Goal: Task Accomplishment & Management: Manage account settings

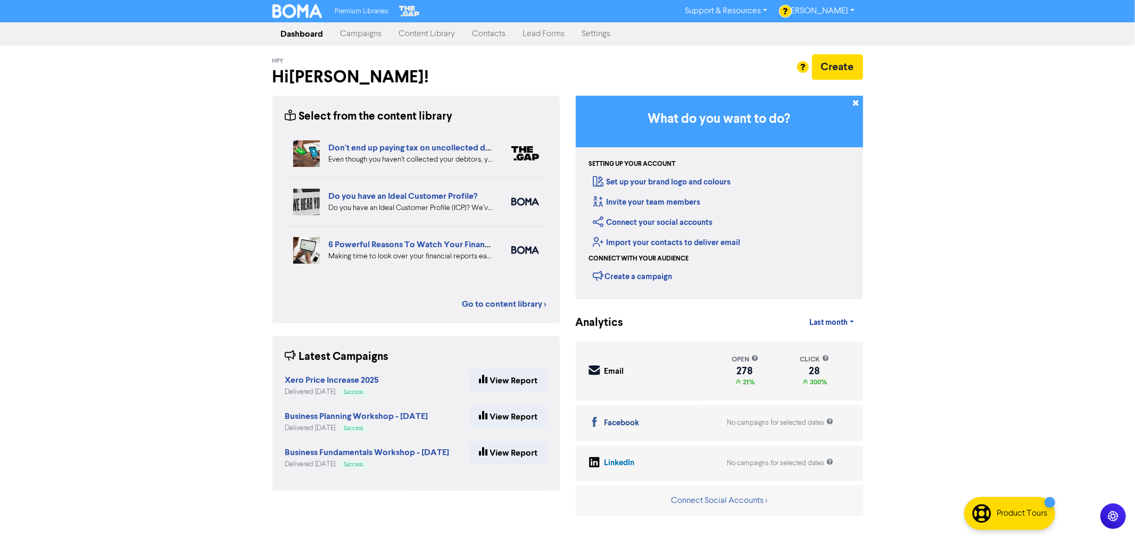
click at [487, 34] on link "Contacts" at bounding box center [489, 33] width 51 height 21
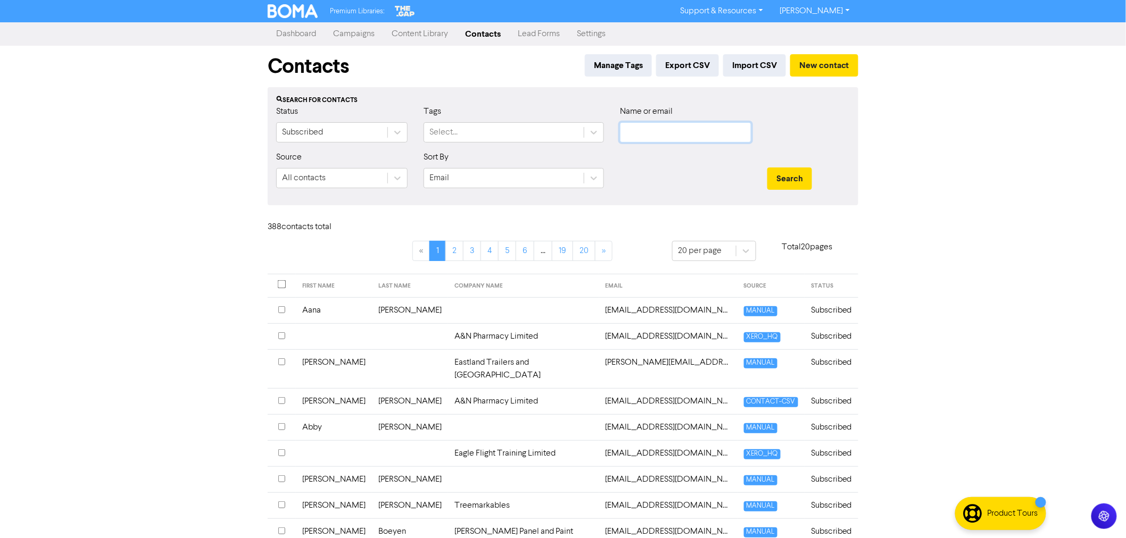
click at [653, 136] on input "text" at bounding box center [685, 132] width 131 height 20
type input "[PERSON_NAME]"
click at [767, 168] on button "Search" at bounding box center [789, 179] width 45 height 22
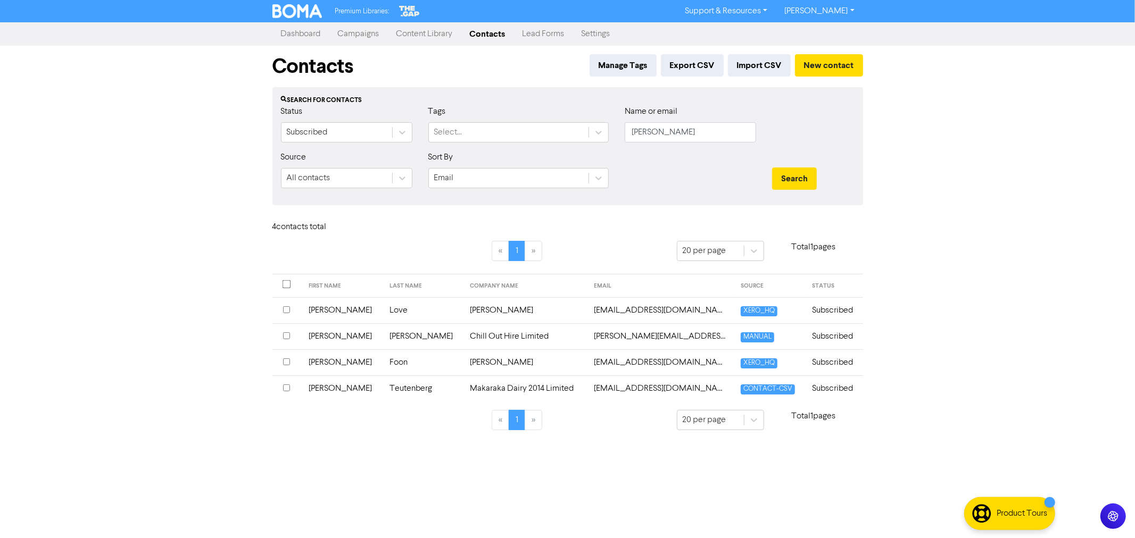
click at [344, 364] on td "[PERSON_NAME]" at bounding box center [342, 362] width 81 height 26
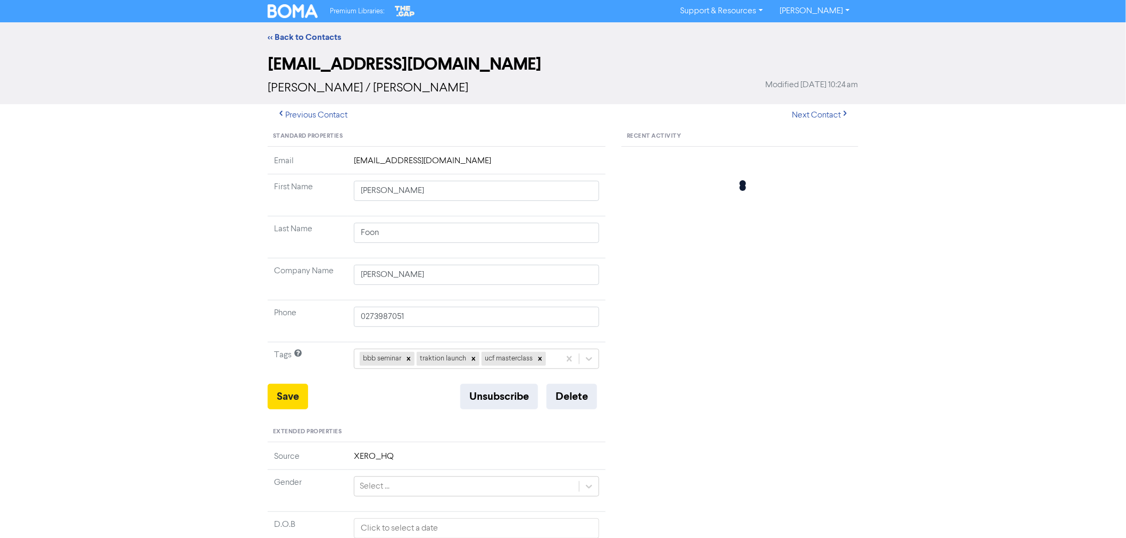
type input "[STREET_ADDRESS]"
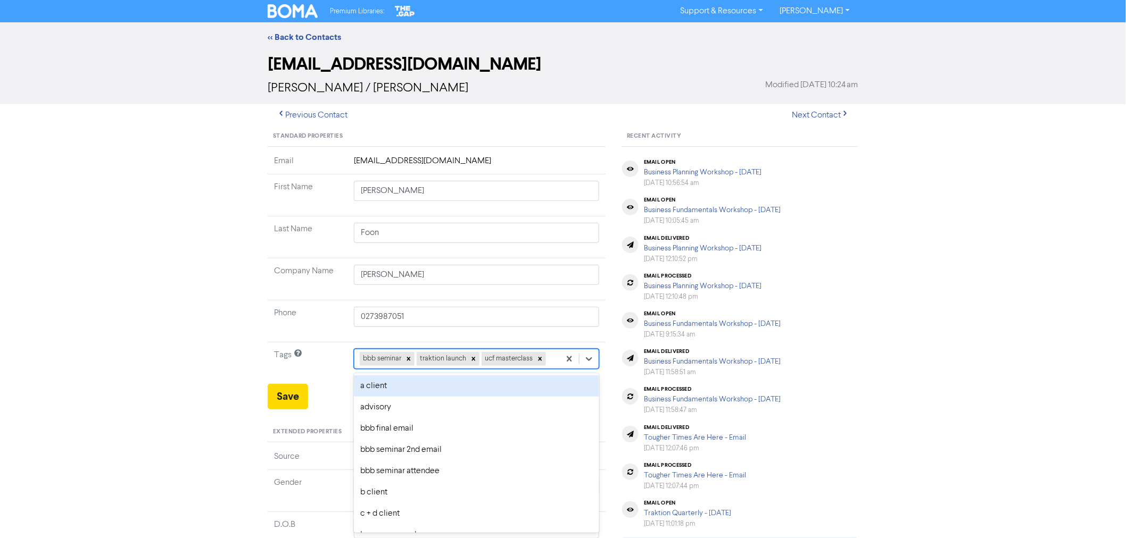
click at [550, 360] on div "bbb seminar traktion launch ucf masterclass" at bounding box center [456, 358] width 205 height 19
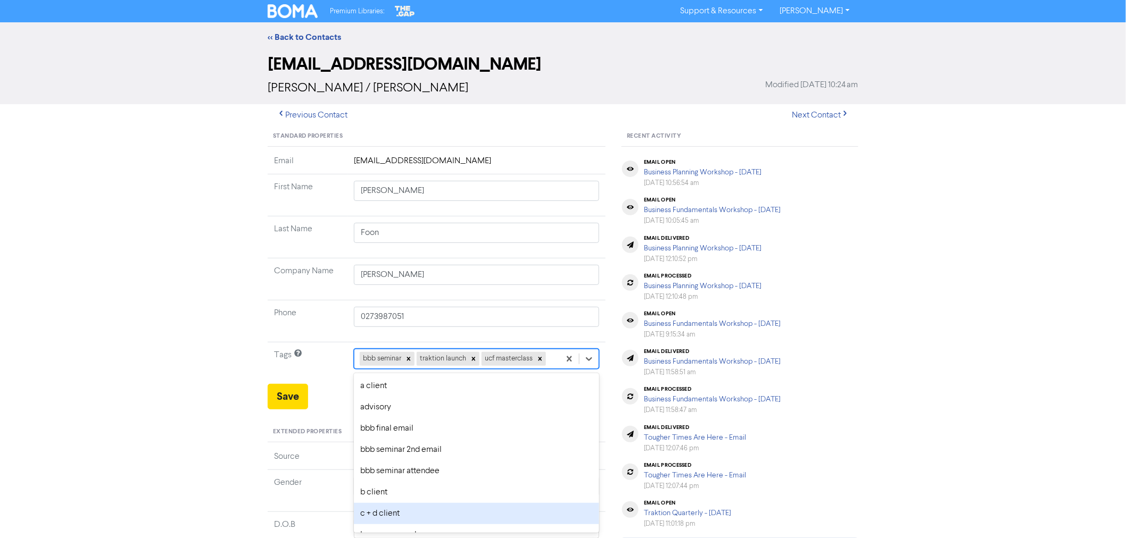
click at [392, 512] on div "c + d client" at bounding box center [476, 513] width 245 height 21
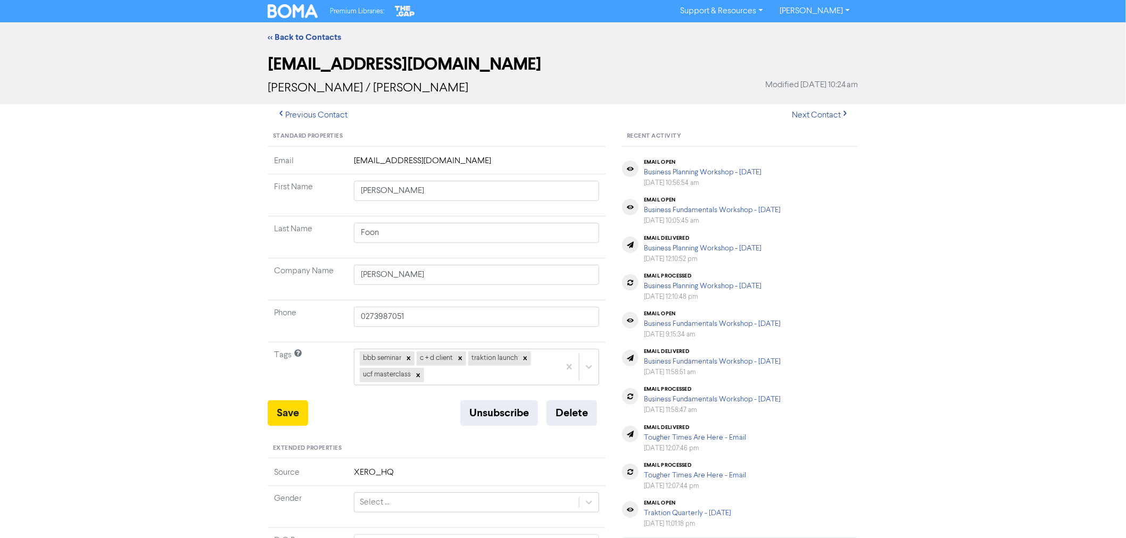
type input "[STREET_ADDRESS]"
drag, startPoint x: 427, startPoint y: 275, endPoint x: 305, endPoint y: 275, distance: 121.8
click at [310, 277] on tr "Company Name [PERSON_NAME]" at bounding box center [437, 280] width 338 height 42
click at [364, 271] on input "[PERSON_NAME]" at bounding box center [476, 275] width 245 height 20
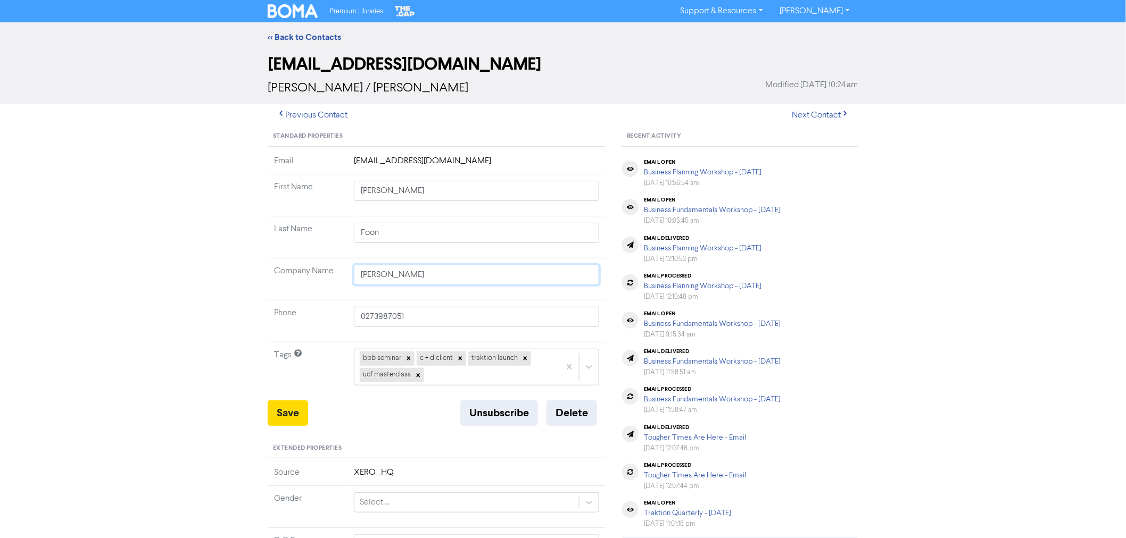
type input "SFoon"
type input "[STREET_ADDRESS]"
type input "StFoon"
type input "[STREET_ADDRESS]"
type input "StuFoon"
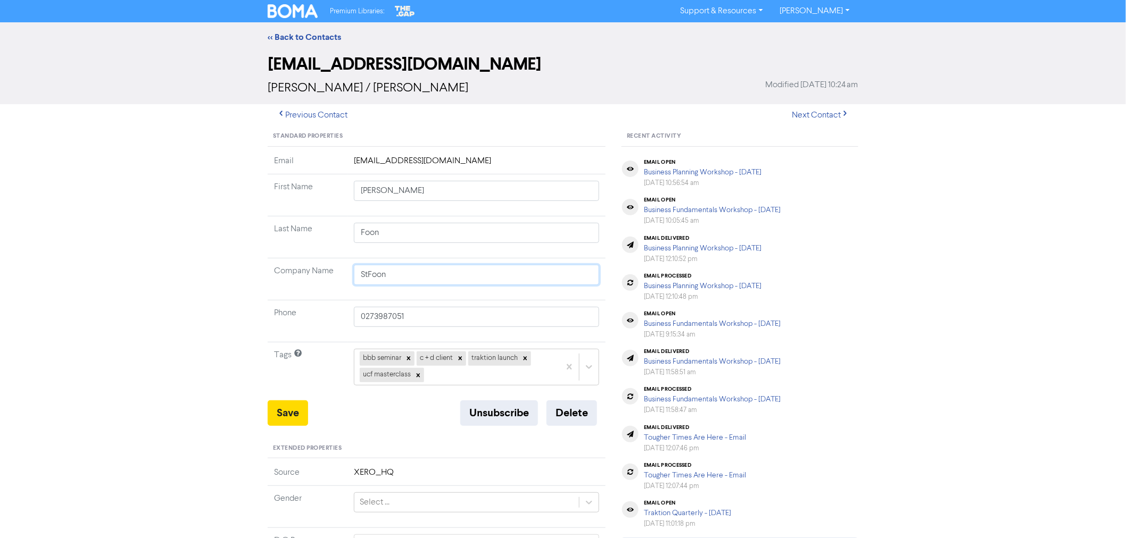
type input "[STREET_ADDRESS]"
type input "StudFoon"
type input "[STREET_ADDRESS]"
type input "StudiFoon"
type input "[STREET_ADDRESS]"
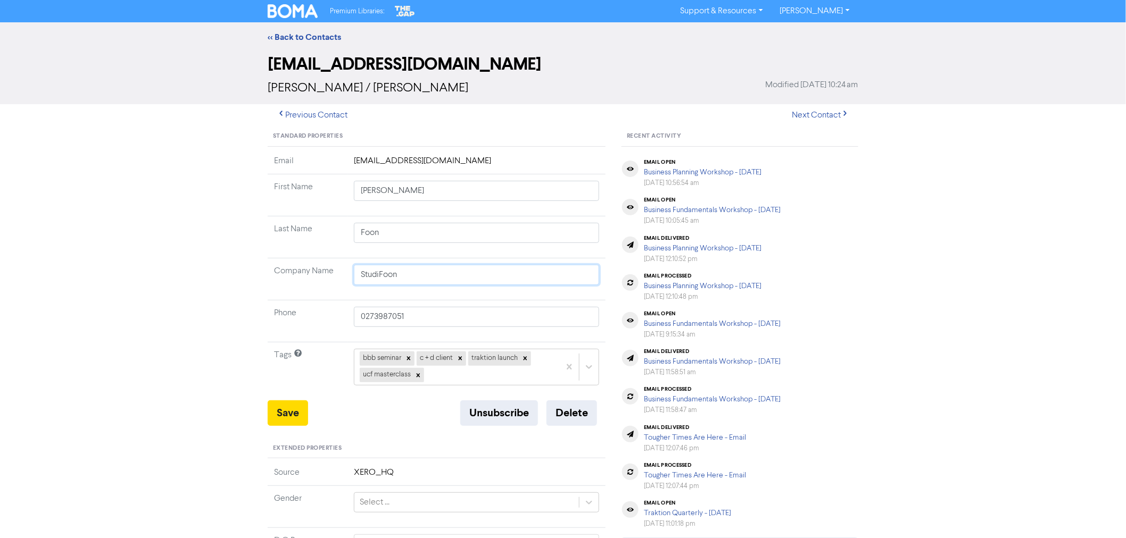
type input "StudioFoon"
type input "[STREET_ADDRESS]"
type input "Studio Foon"
type input "[STREET_ADDRESS]"
click at [422, 277] on input "Studio Foon" at bounding box center [476, 275] width 245 height 20
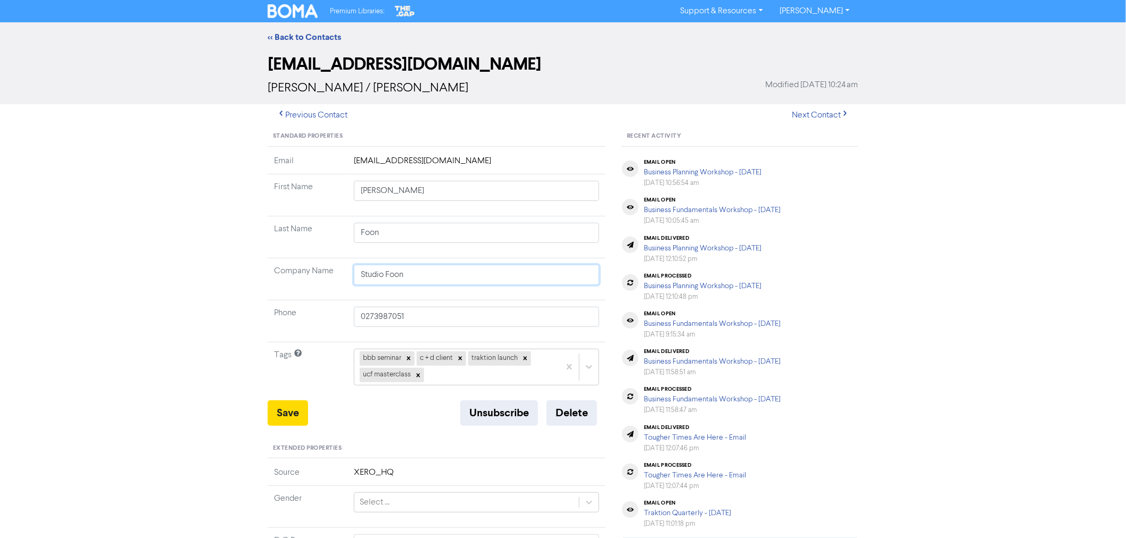
type input "Studio Foon"
type input "[STREET_ADDRESS]"
type input "Studio Foon L"
type input "[STREET_ADDRESS]"
type input "Studio [PERSON_NAME]"
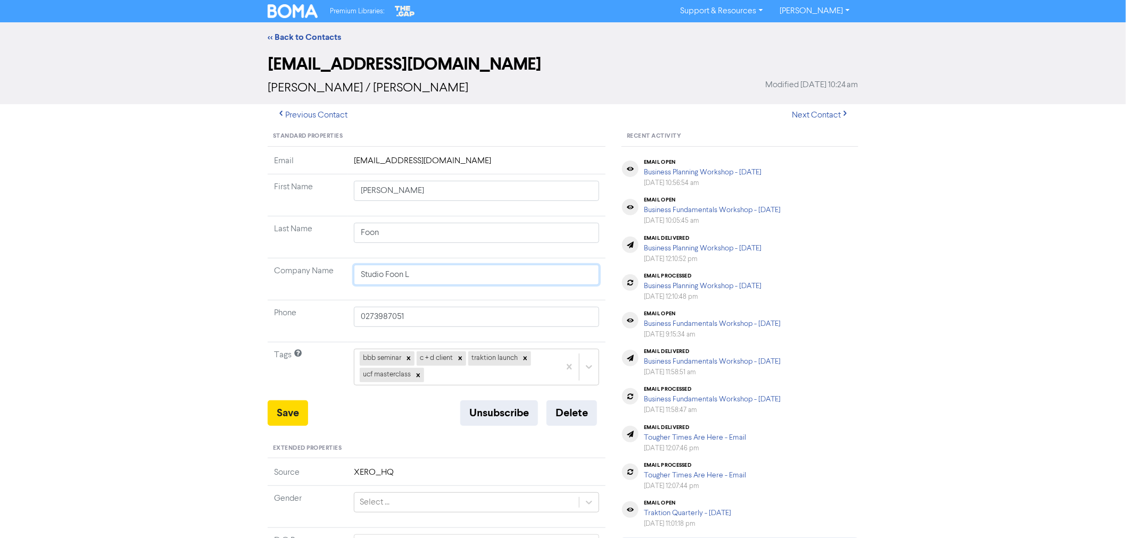
type input "[STREET_ADDRESS]"
type input "Studio [PERSON_NAME]"
type input "[STREET_ADDRESS]"
type input "Studio Foon Limi"
type input "[STREET_ADDRESS]"
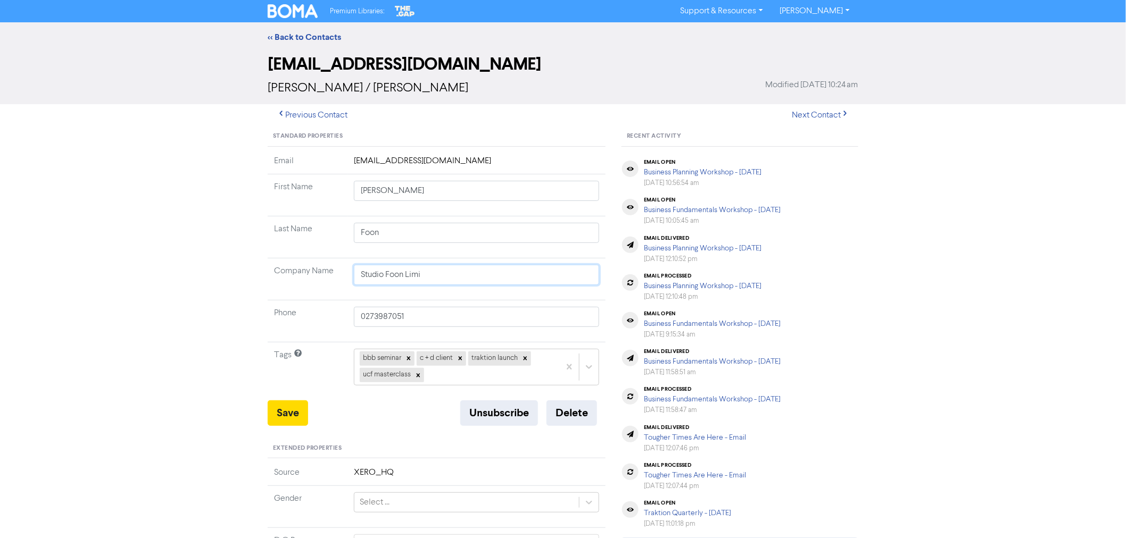
type input "Studio Foon Limit"
type input "[STREET_ADDRESS]"
type input "Studio Foon Limite"
type input "[STREET_ADDRESS]"
type input "Studio Foon Limited"
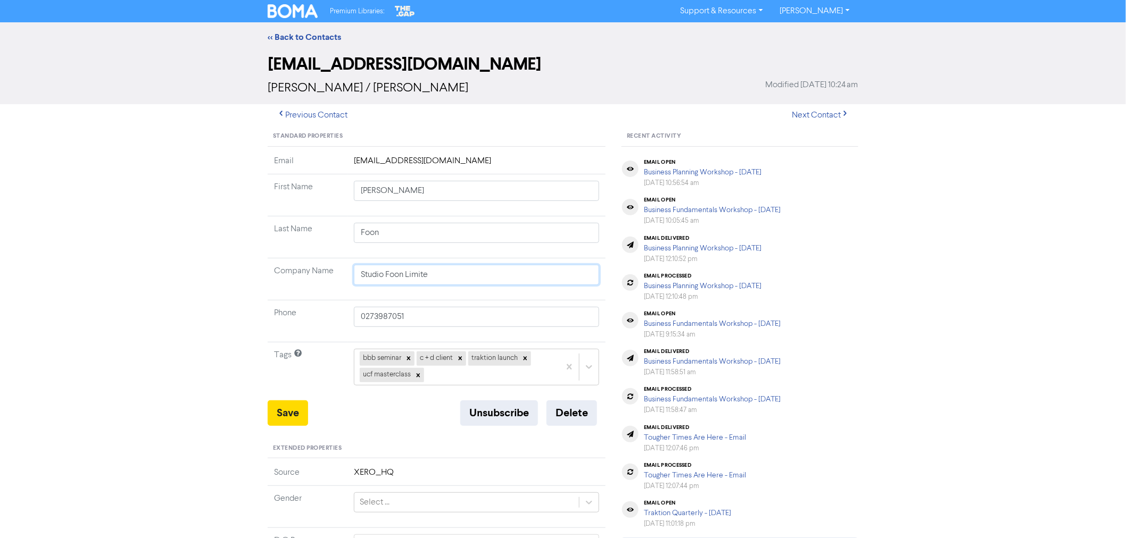
type input "[STREET_ADDRESS]"
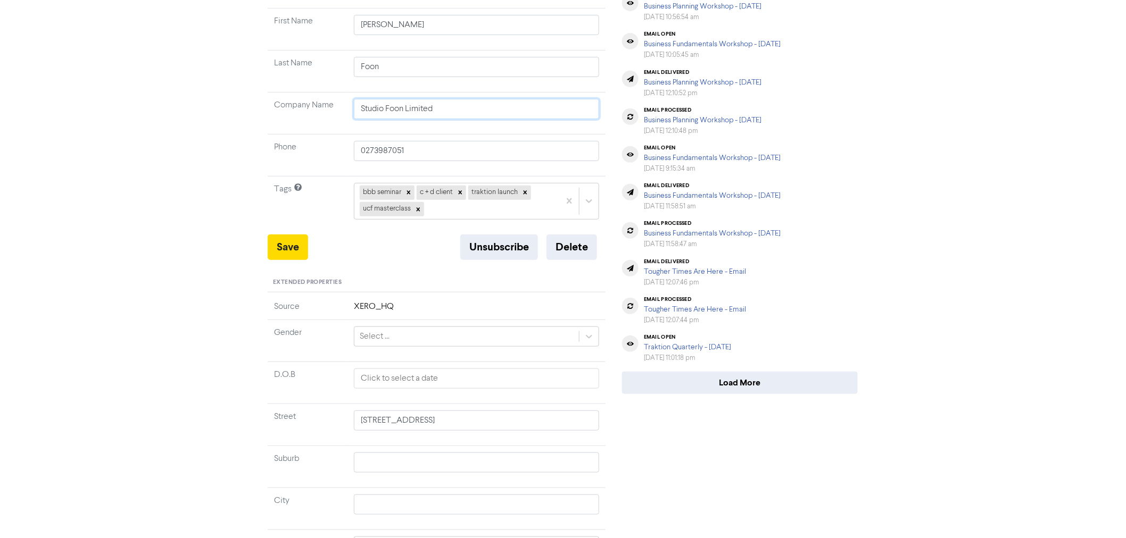
scroll to position [177, 0]
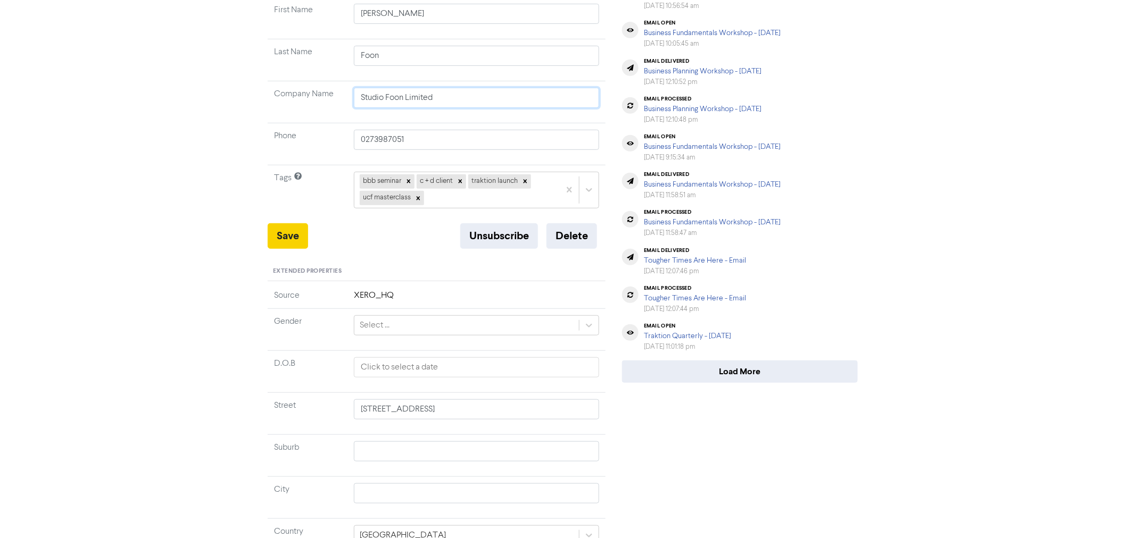
type input "Studio Foon Limited"
type input "[STREET_ADDRESS]"
click at [280, 240] on button "Save" at bounding box center [288, 236] width 40 height 26
type input "[STREET_ADDRESS]"
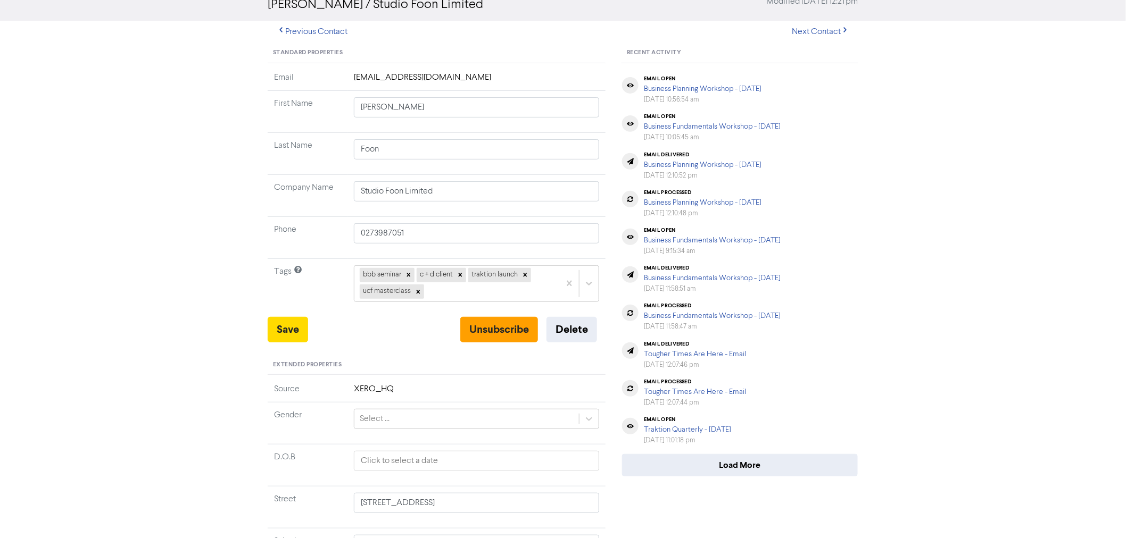
scroll to position [0, 0]
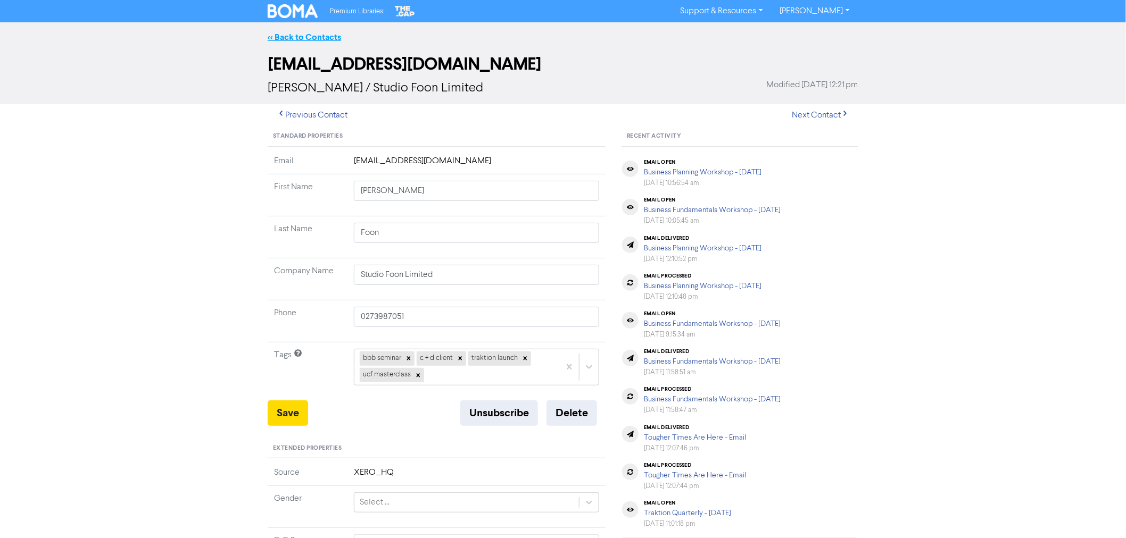
click at [300, 32] on link "<< Back to Contacts" at bounding box center [304, 37] width 73 height 11
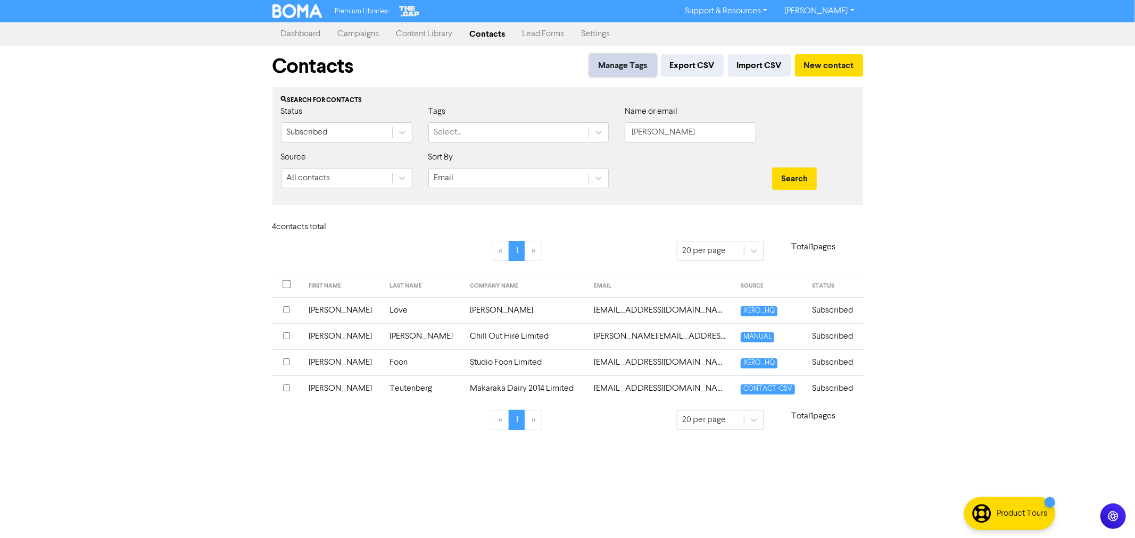
click at [620, 57] on button "Manage Tags" at bounding box center [622, 65] width 67 height 22
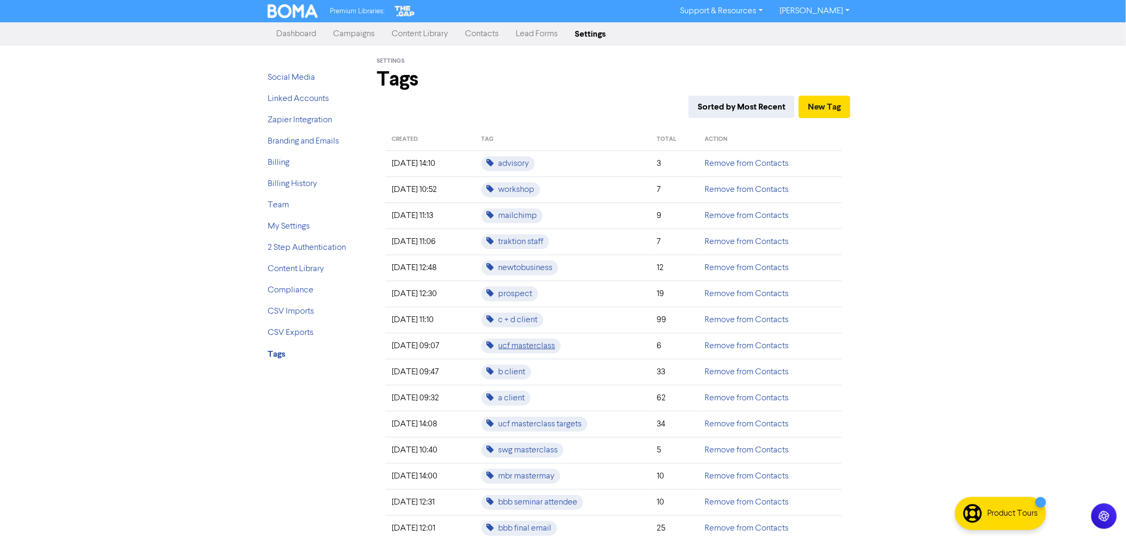
click at [522, 349] on span "ucf masterclass" at bounding box center [520, 346] width 79 height 15
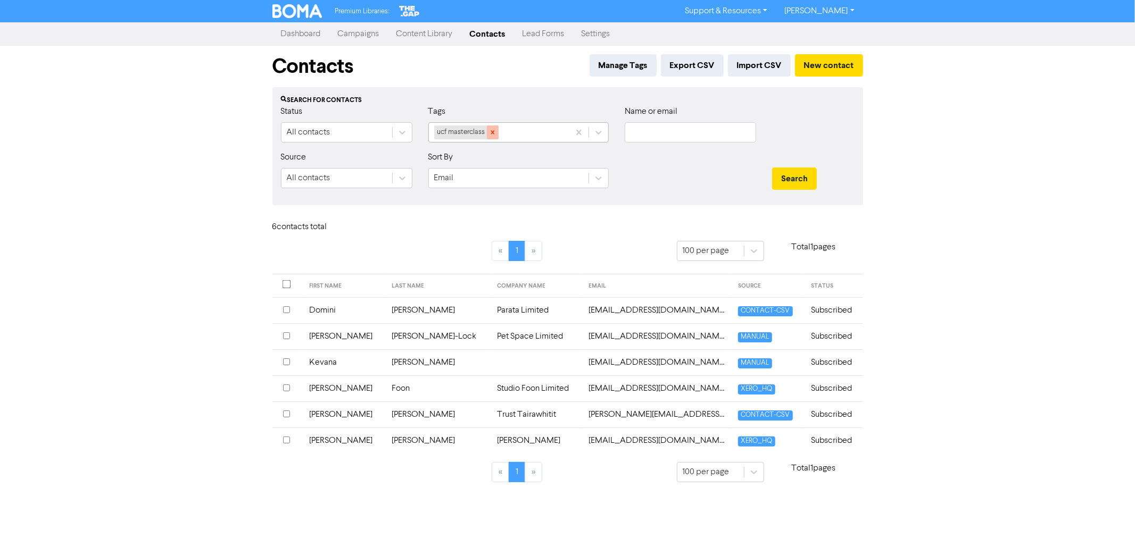
click at [495, 134] on icon at bounding box center [492, 132] width 7 height 7
click at [614, 61] on button "Manage Tags" at bounding box center [622, 65] width 67 height 22
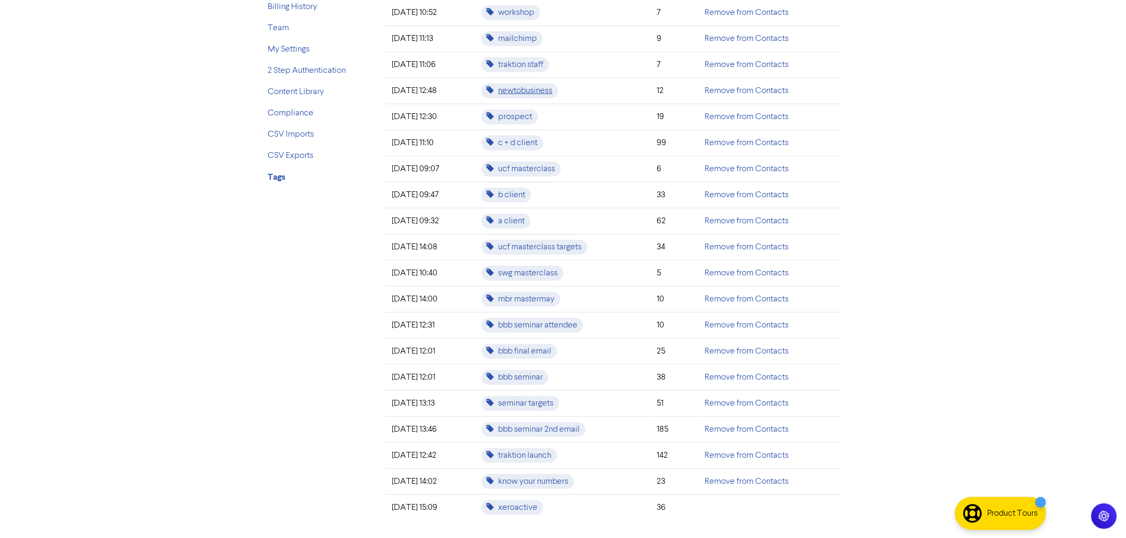
scroll to position [190, 0]
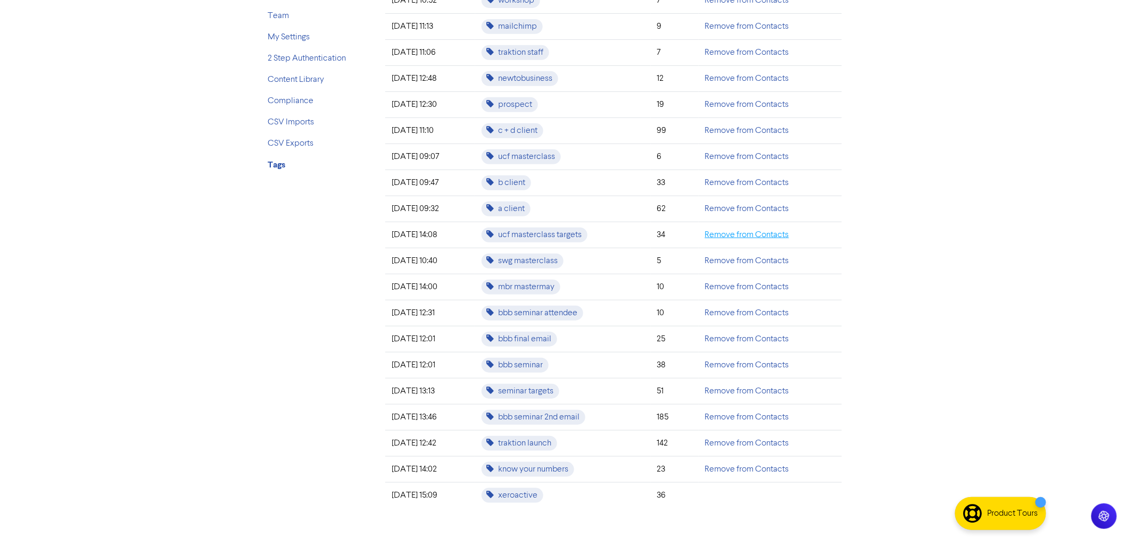
click at [738, 231] on link "Remove from Contacts" at bounding box center [747, 235] width 84 height 9
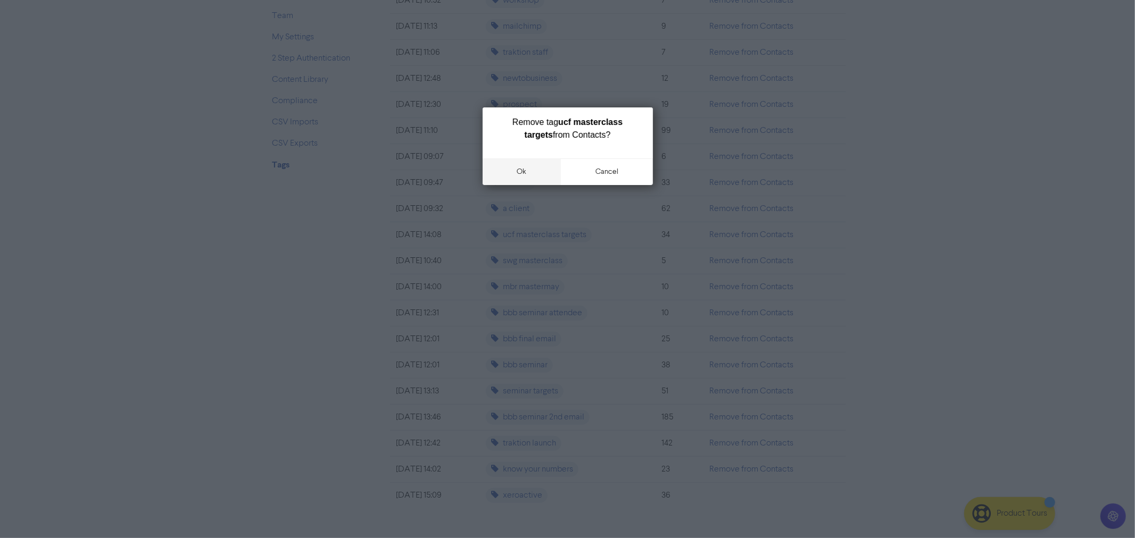
click at [523, 170] on button "ok" at bounding box center [521, 172] width 79 height 27
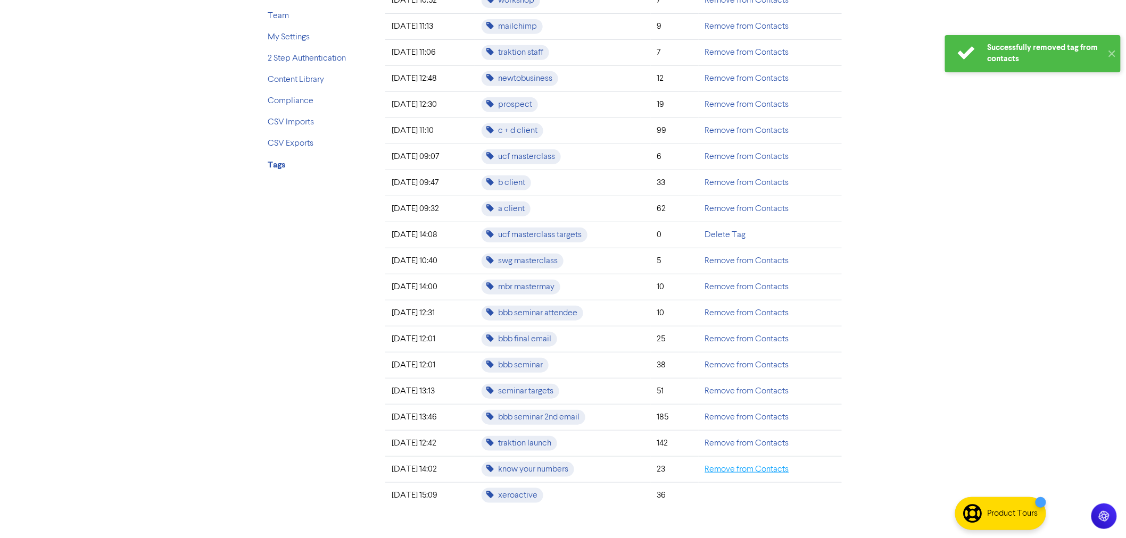
click at [737, 469] on link "Remove from Contacts" at bounding box center [747, 469] width 84 height 9
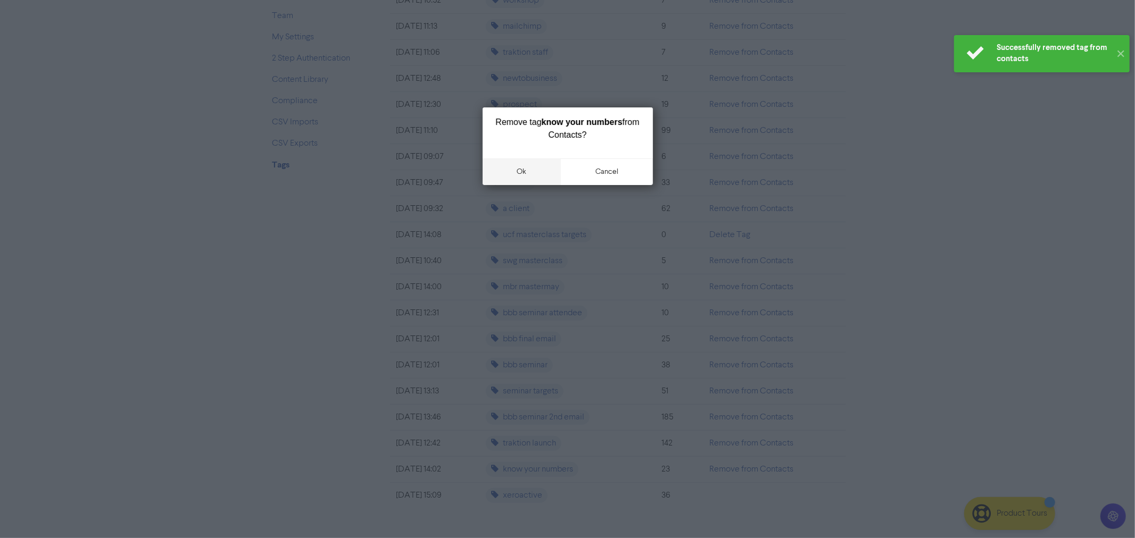
click at [516, 173] on button "ok" at bounding box center [521, 172] width 79 height 27
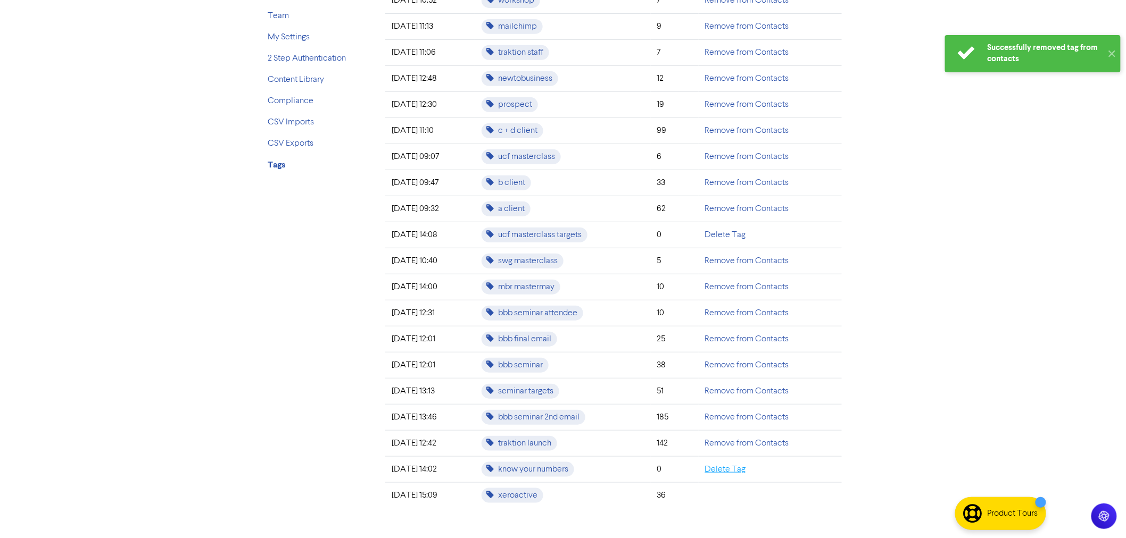
click at [730, 469] on link "Delete Tag" at bounding box center [725, 469] width 41 height 9
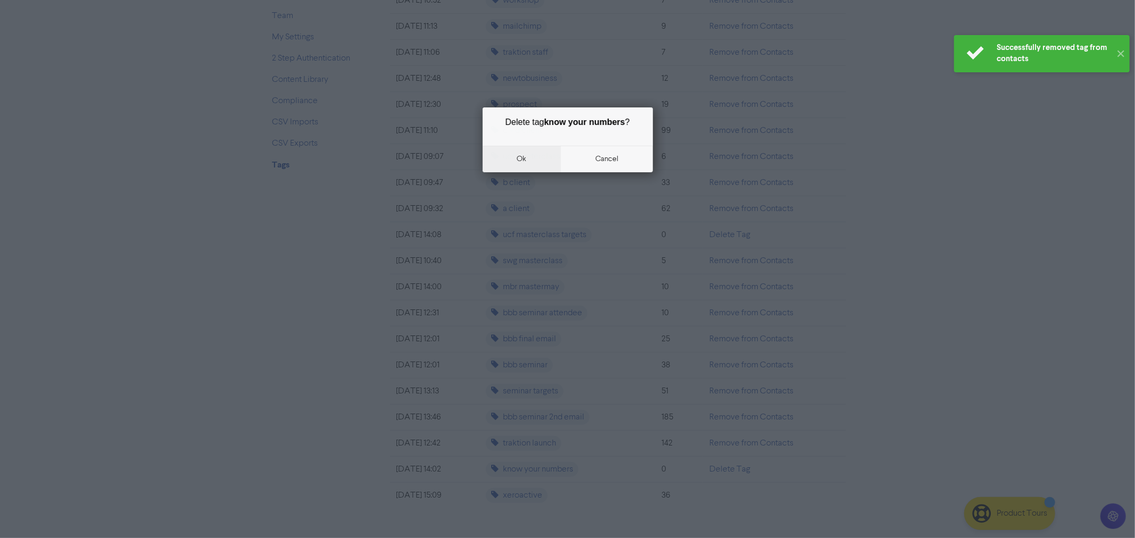
click at [524, 156] on button "ok" at bounding box center [521, 159] width 79 height 27
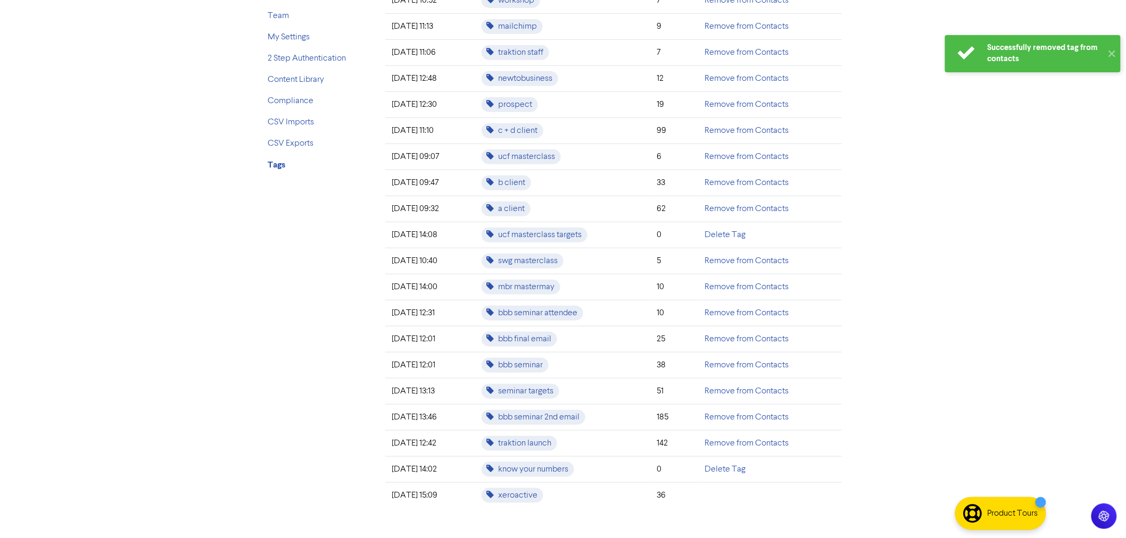
scroll to position [164, 0]
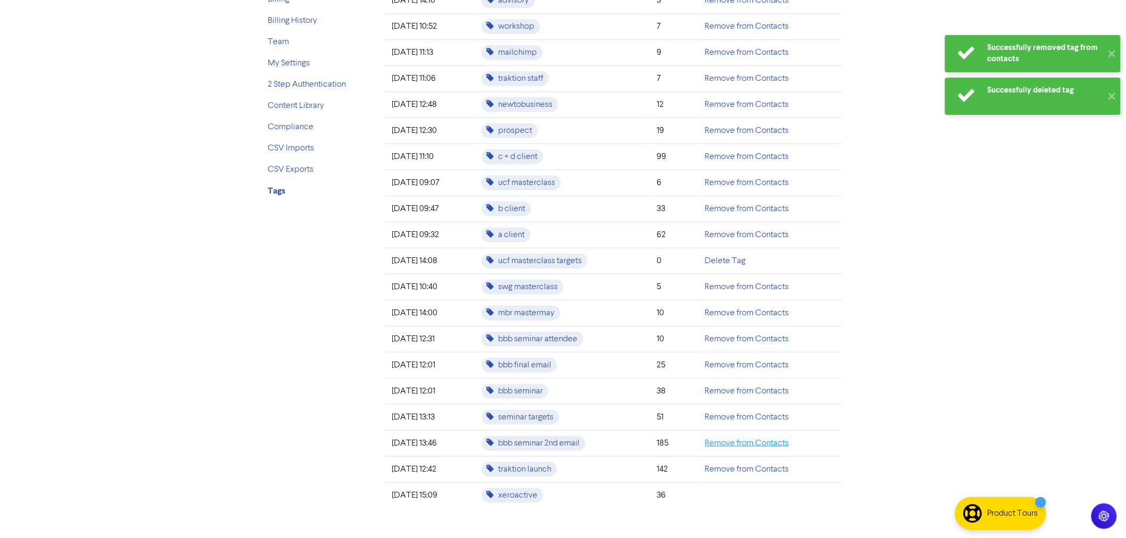
click at [736, 441] on link "Remove from Contacts" at bounding box center [747, 443] width 84 height 9
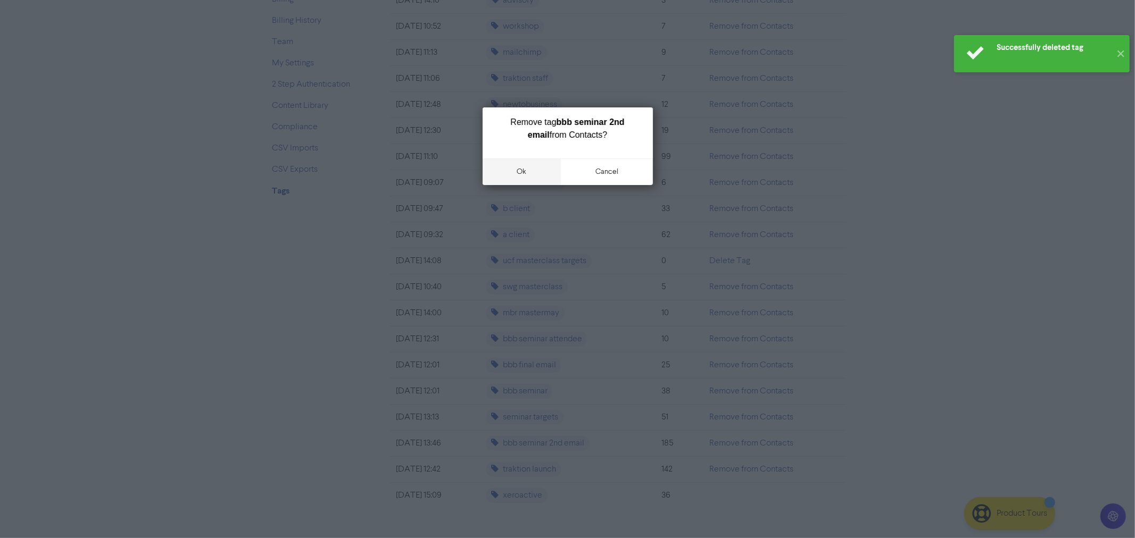
click at [522, 170] on button "ok" at bounding box center [521, 172] width 79 height 27
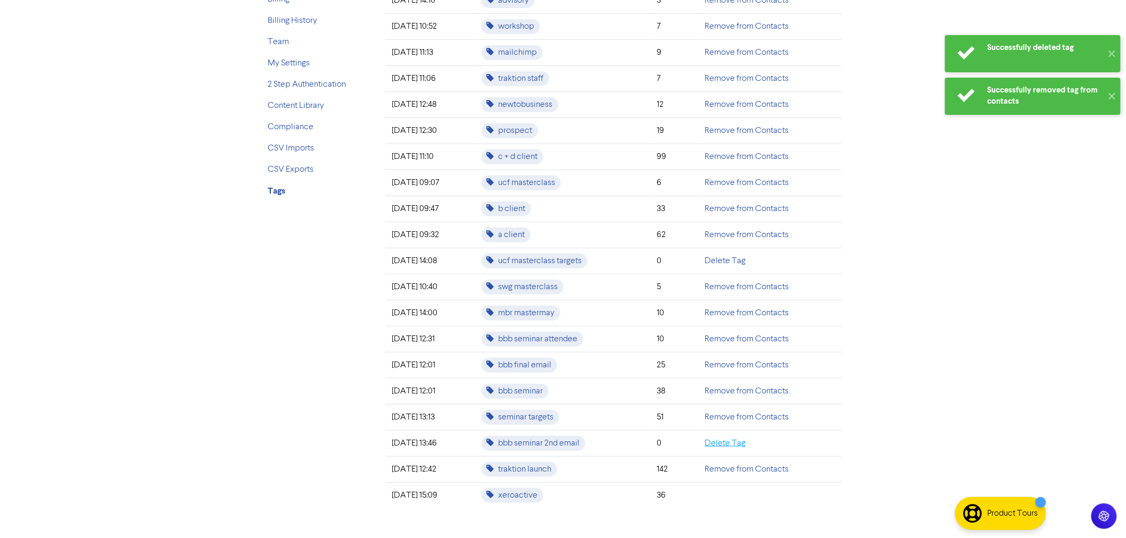
click at [730, 442] on link "Delete Tag" at bounding box center [725, 443] width 41 height 9
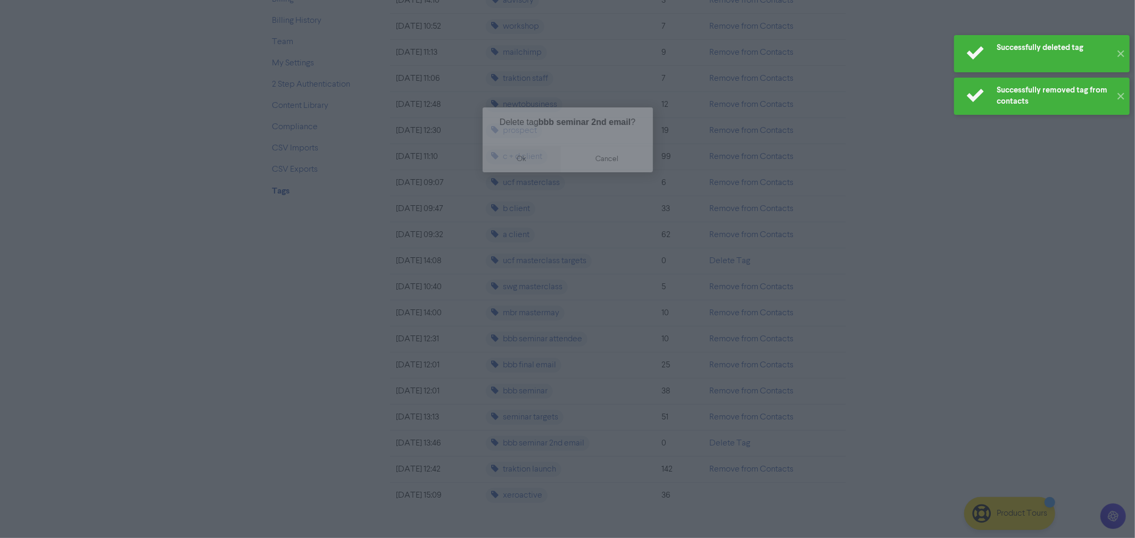
click at [520, 156] on button "ok" at bounding box center [521, 159] width 79 height 27
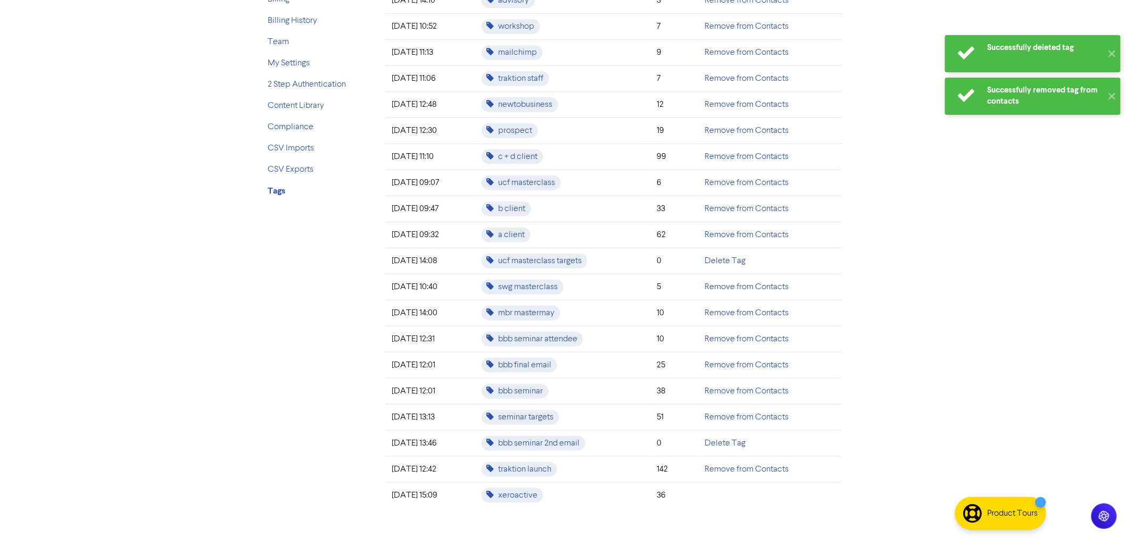
scroll to position [138, 0]
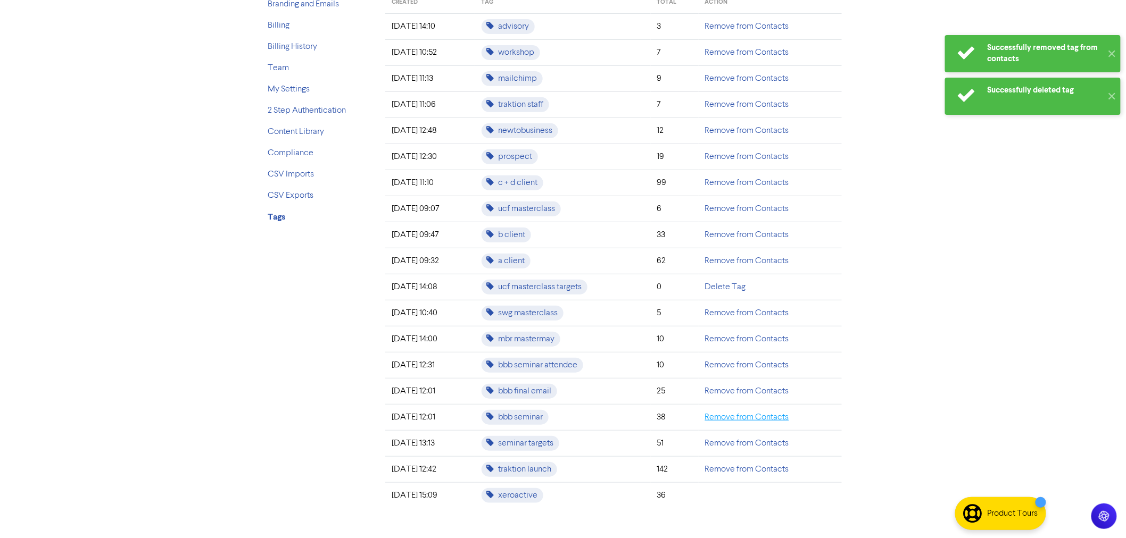
click at [739, 416] on link "Remove from Contacts" at bounding box center [747, 417] width 84 height 9
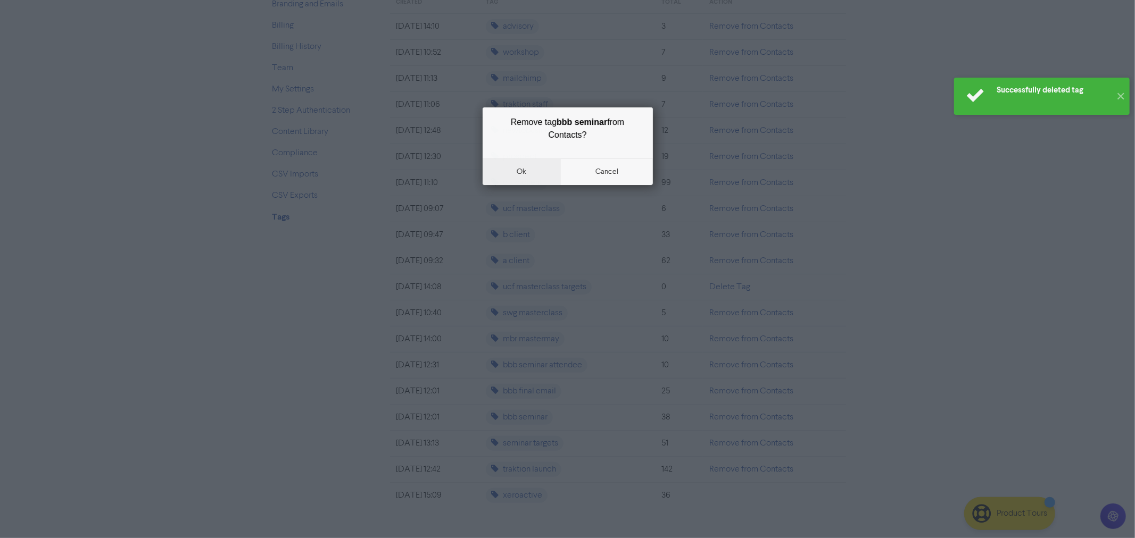
click at [522, 172] on button "ok" at bounding box center [521, 172] width 79 height 27
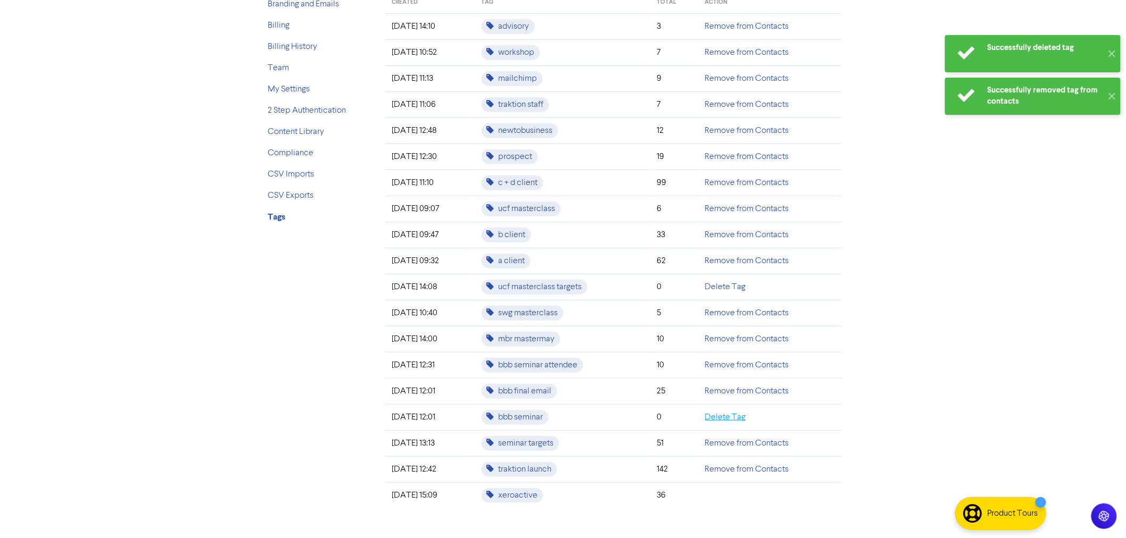
click at [730, 413] on link "Delete Tag" at bounding box center [725, 417] width 41 height 9
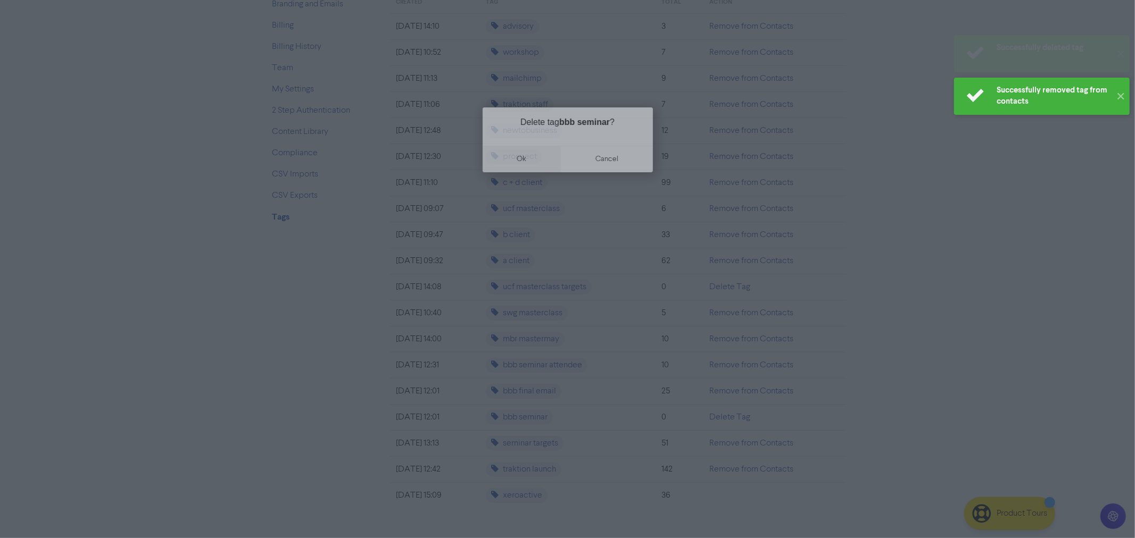
click at [520, 157] on button "ok" at bounding box center [521, 159] width 79 height 27
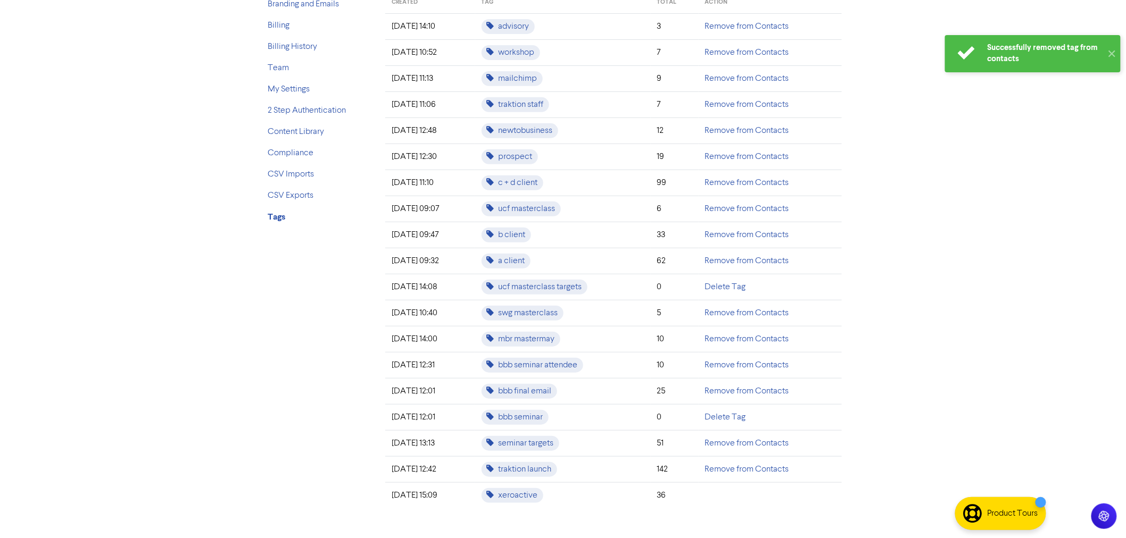
scroll to position [112, 0]
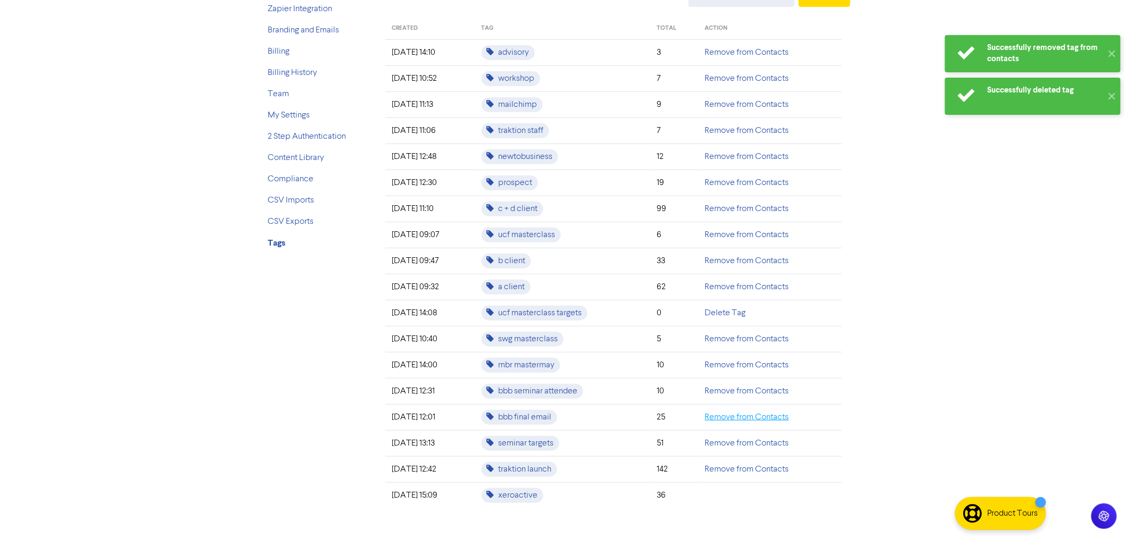
click at [740, 418] on link "Remove from Contacts" at bounding box center [747, 417] width 84 height 9
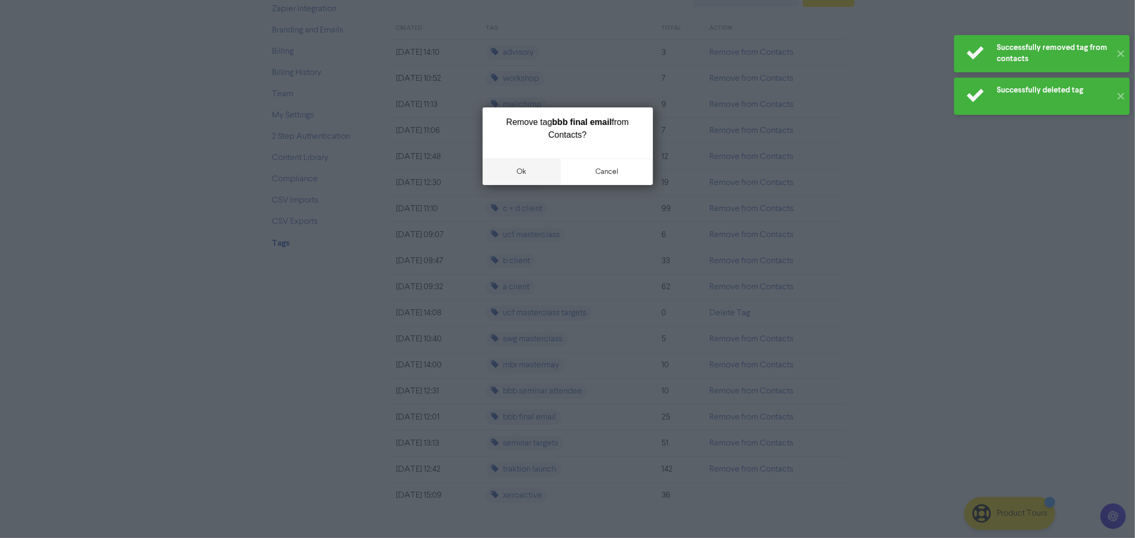
click at [521, 169] on button "ok" at bounding box center [521, 172] width 79 height 27
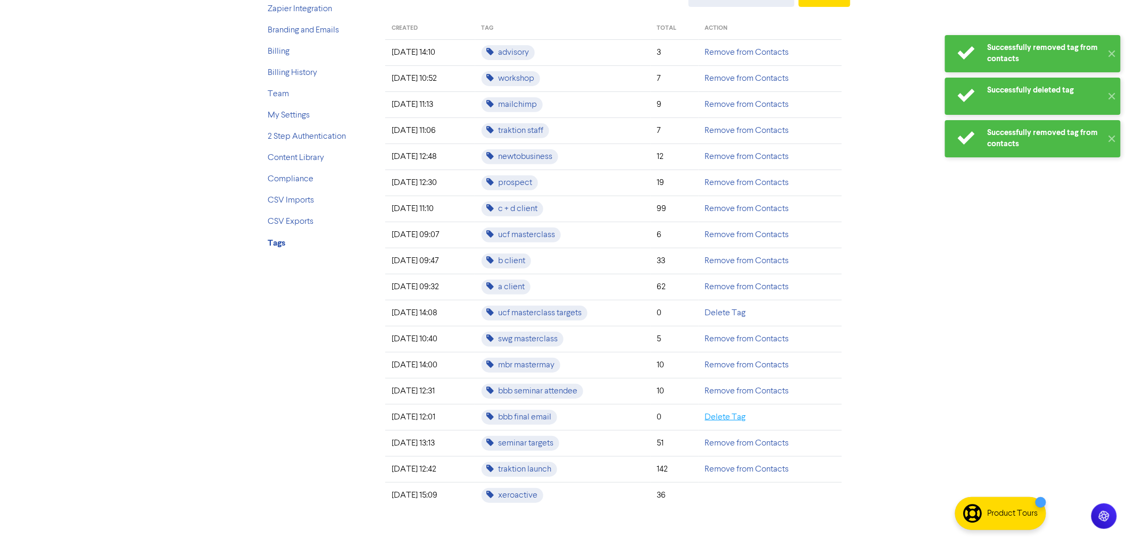
click at [735, 418] on link "Delete Tag" at bounding box center [725, 417] width 41 height 9
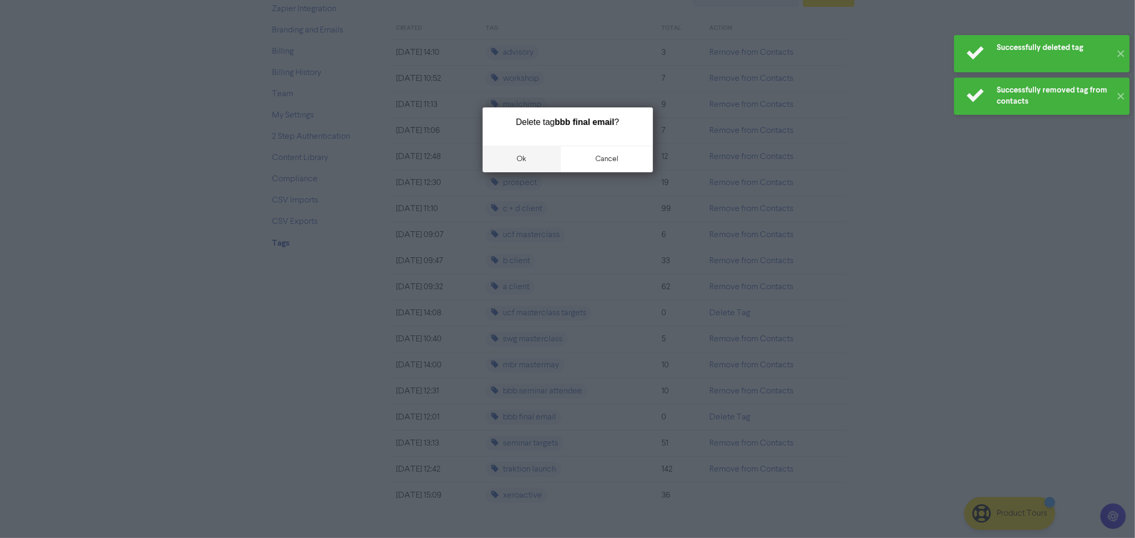
click at [519, 157] on button "ok" at bounding box center [521, 159] width 79 height 27
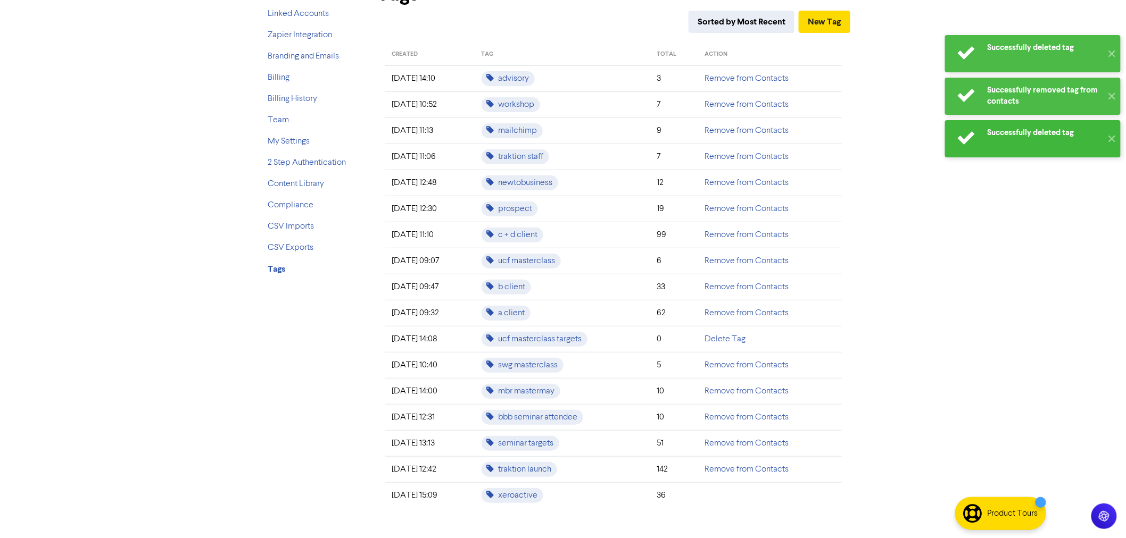
scroll to position [86, 0]
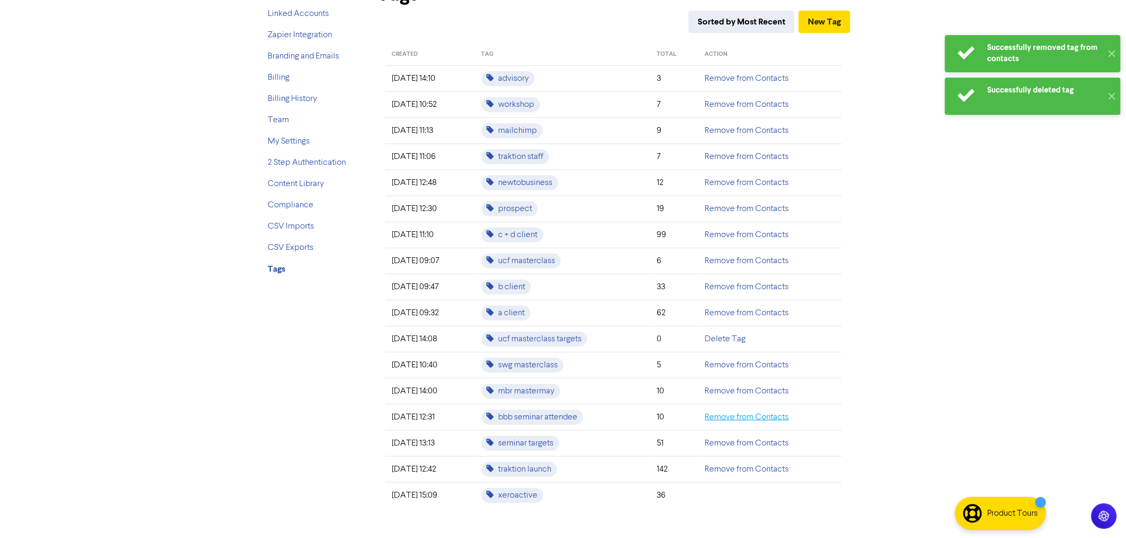
click at [751, 419] on link "Remove from Contacts" at bounding box center [747, 417] width 84 height 9
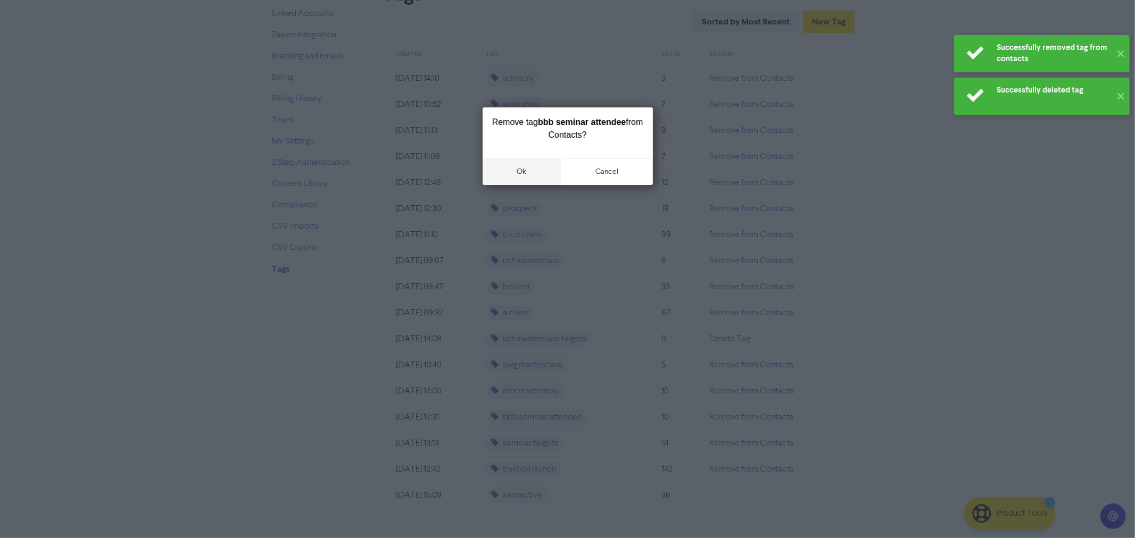
click at [523, 164] on button "ok" at bounding box center [521, 172] width 79 height 27
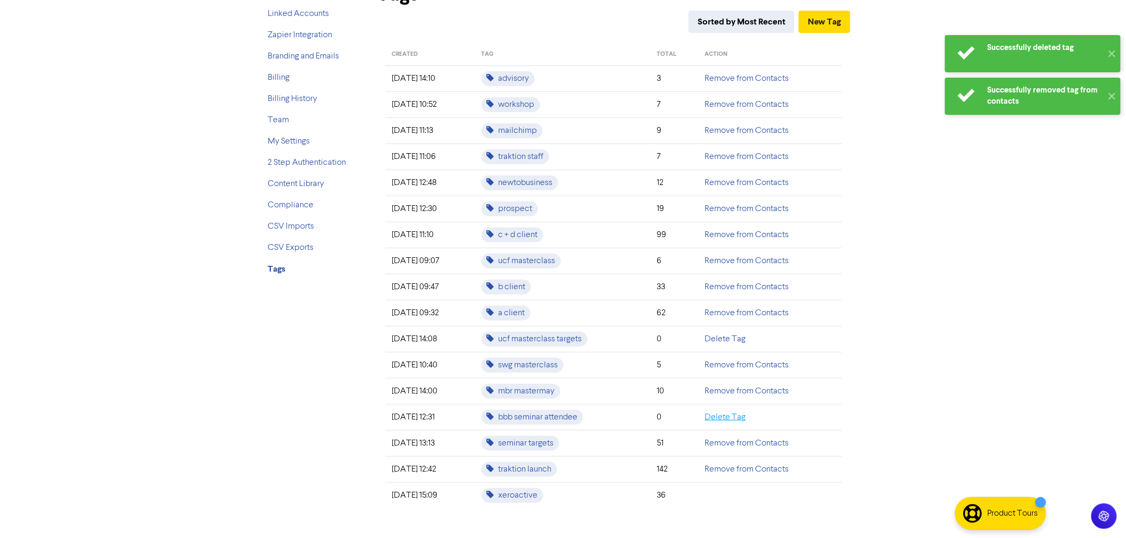
click at [724, 416] on link "Delete Tag" at bounding box center [725, 417] width 41 height 9
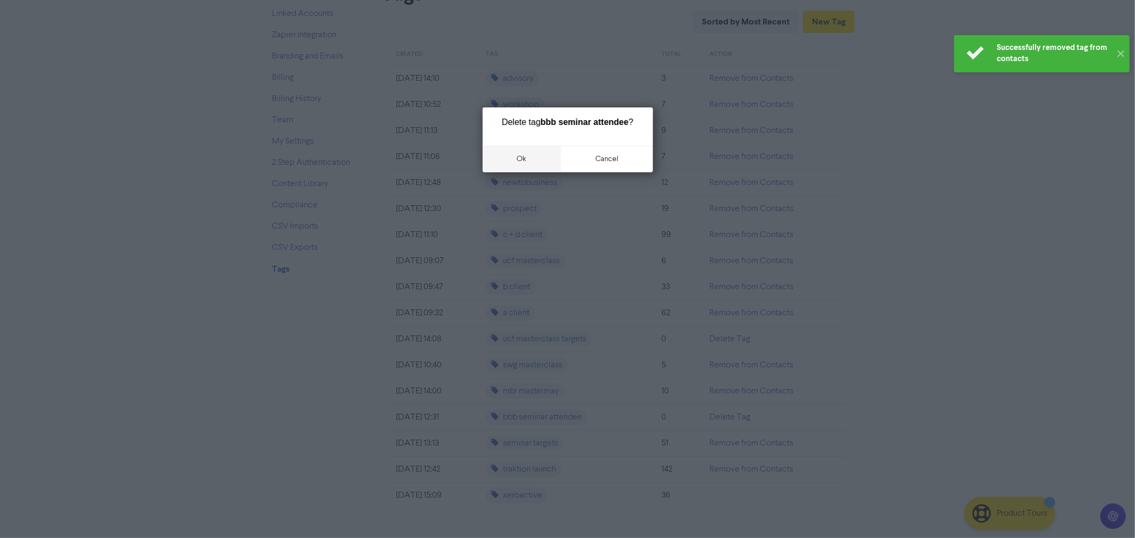
click at [522, 155] on button "ok" at bounding box center [521, 159] width 79 height 27
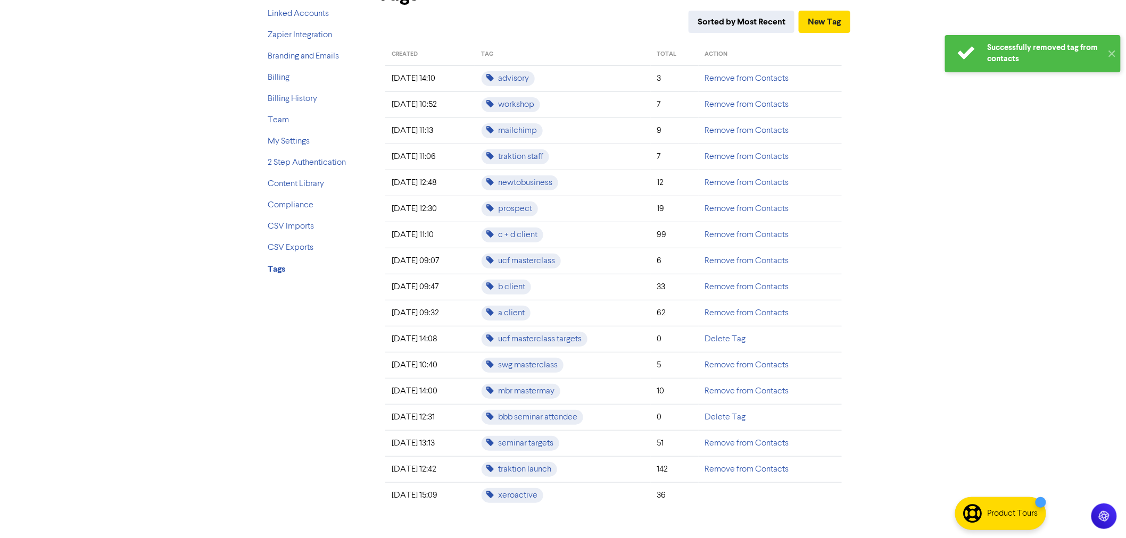
scroll to position [60, 0]
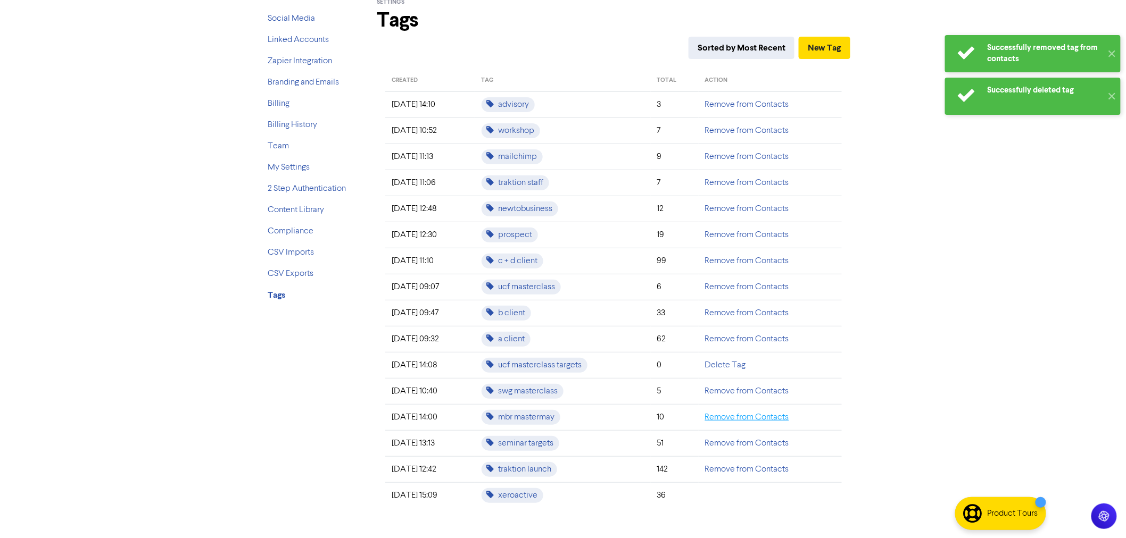
click at [743, 417] on link "Remove from Contacts" at bounding box center [747, 417] width 84 height 9
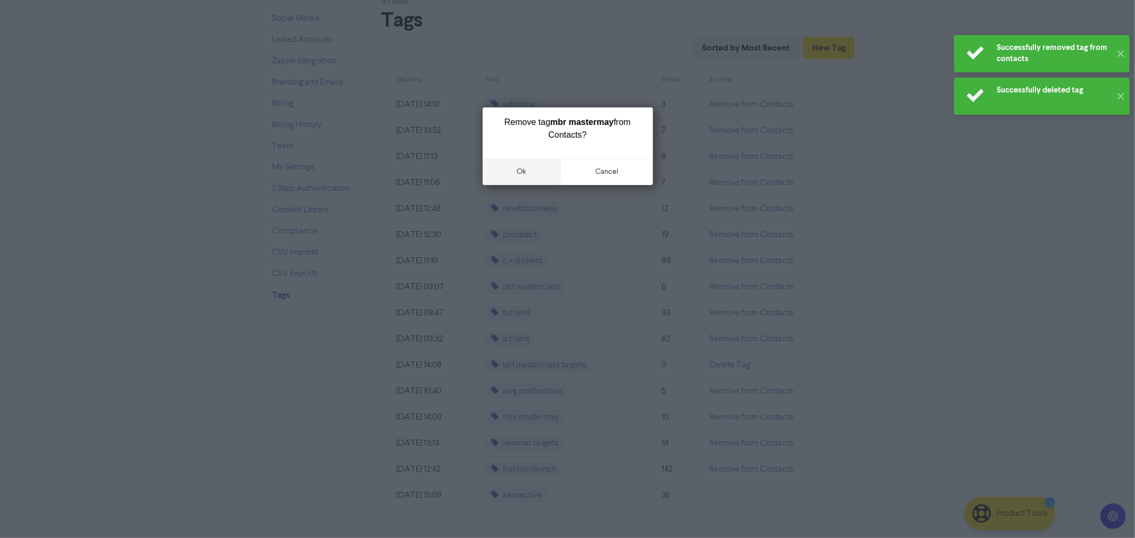
click at [522, 170] on button "ok" at bounding box center [521, 172] width 79 height 27
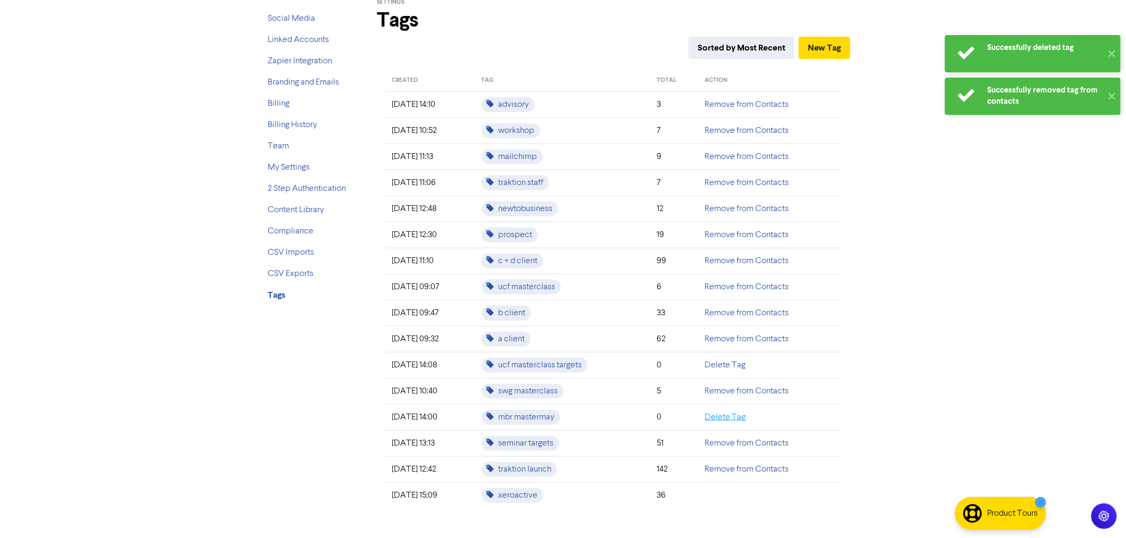
click at [730, 414] on link "Delete Tag" at bounding box center [725, 417] width 41 height 9
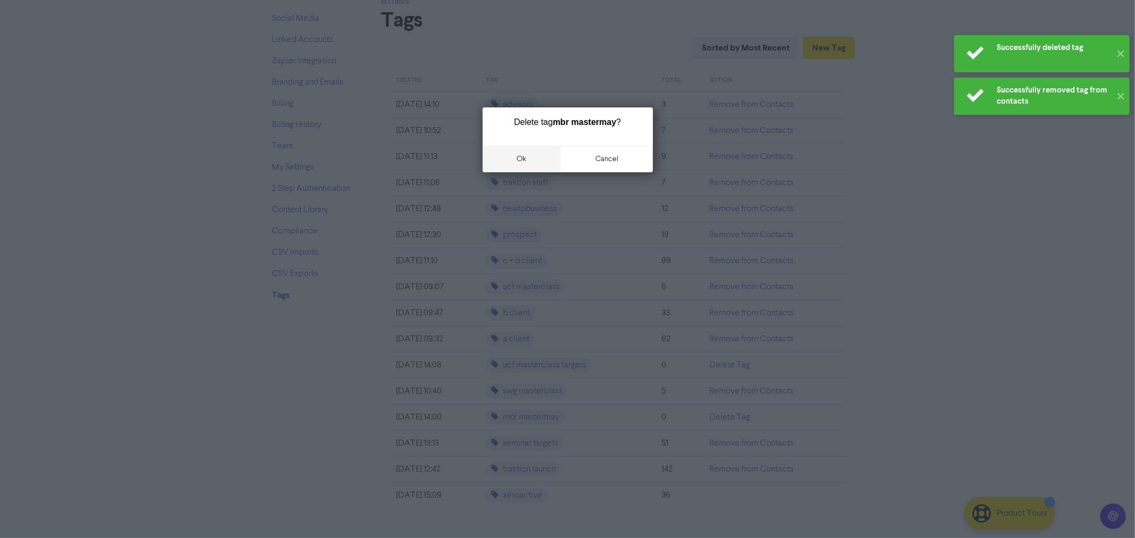
click at [523, 156] on button "ok" at bounding box center [521, 159] width 79 height 27
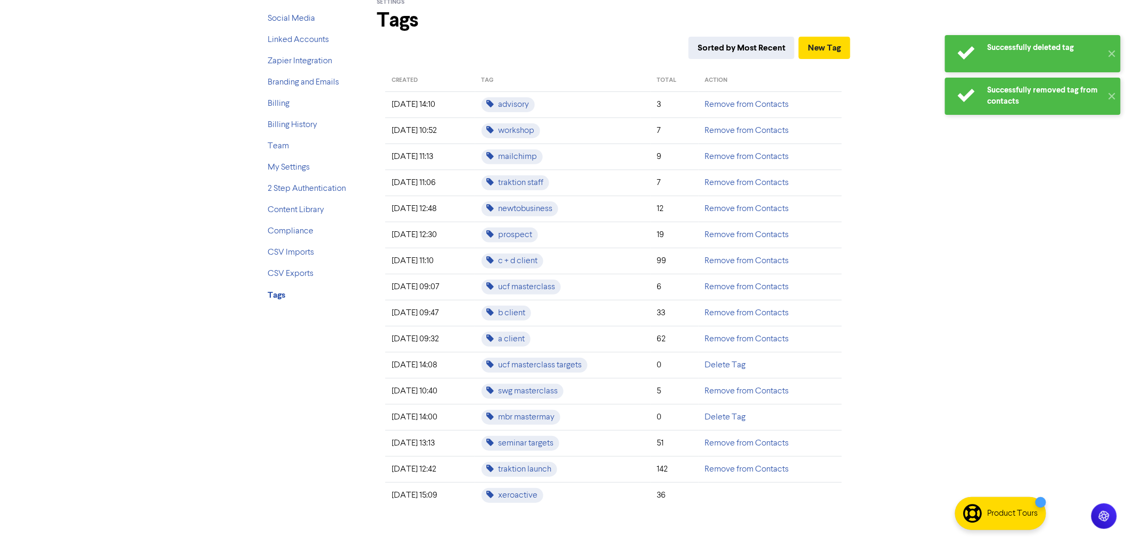
scroll to position [34, 0]
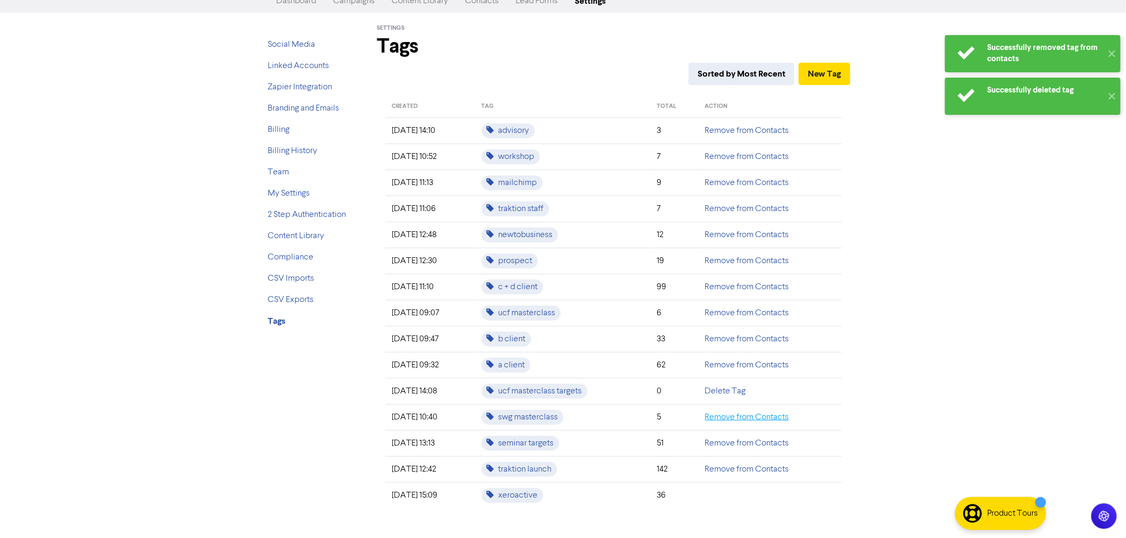
click at [740, 415] on link "Remove from Contacts" at bounding box center [747, 417] width 84 height 9
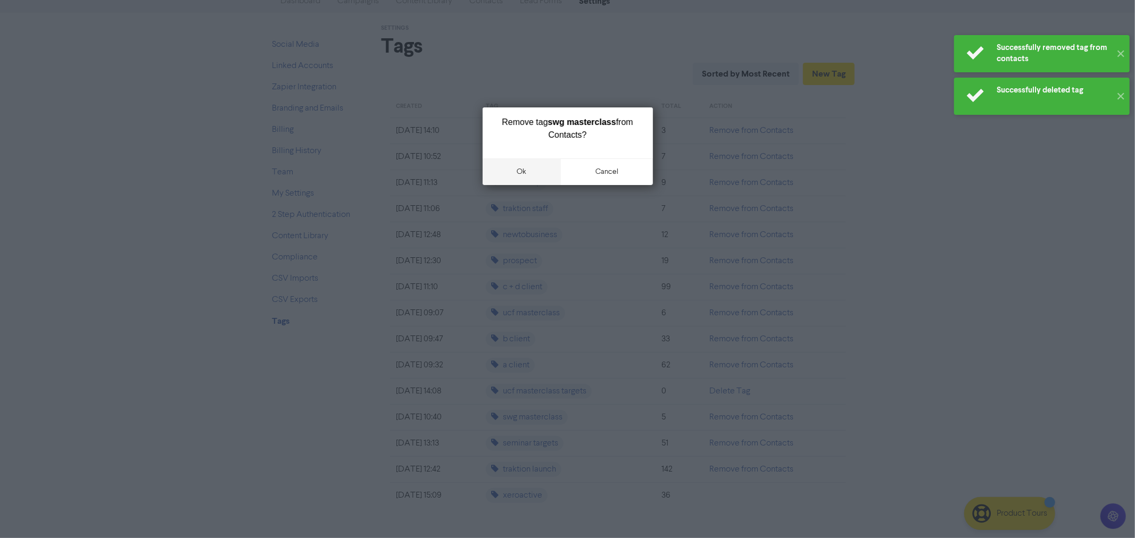
click at [517, 168] on button "ok" at bounding box center [521, 172] width 79 height 27
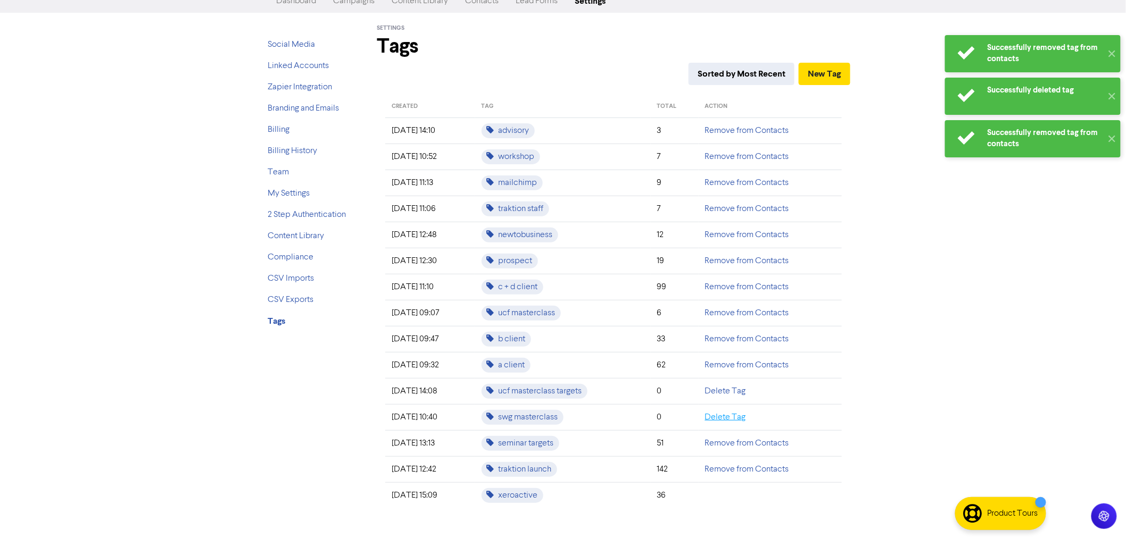
click at [730, 415] on link "Delete Tag" at bounding box center [725, 417] width 41 height 9
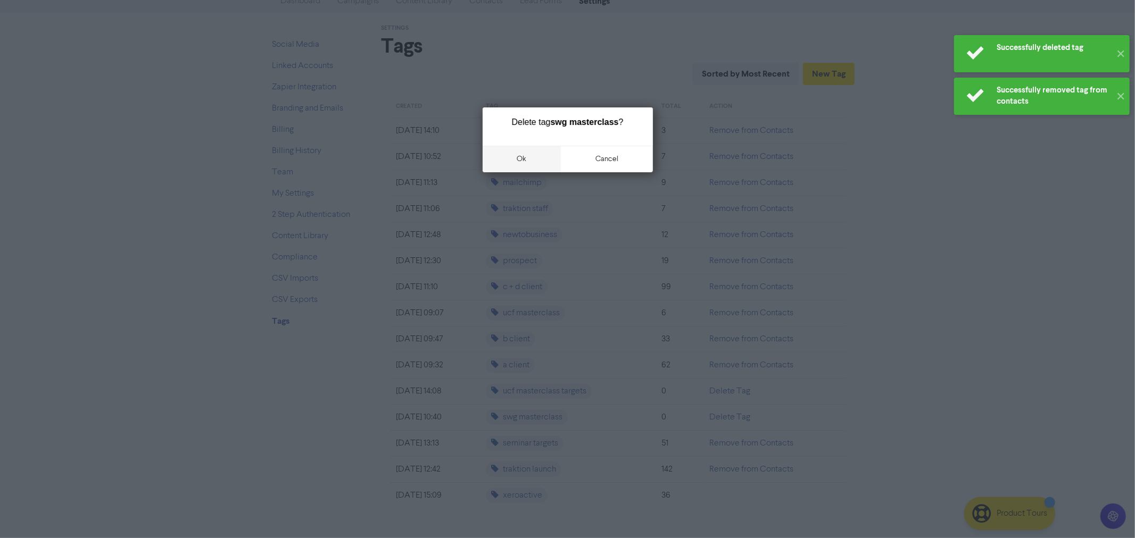
click at [516, 156] on button "ok" at bounding box center [521, 159] width 79 height 27
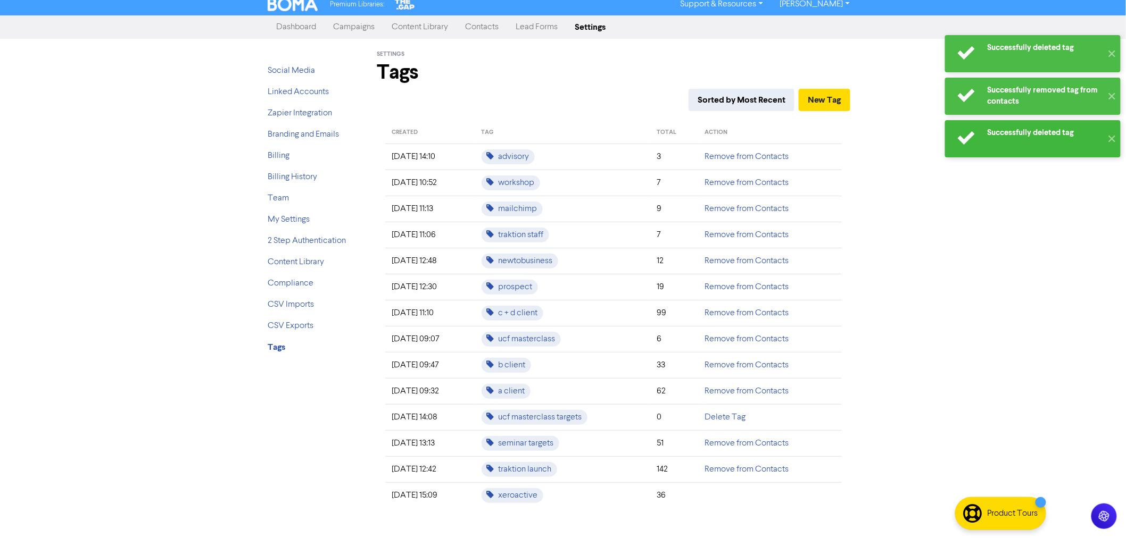
scroll to position [7, 0]
click at [727, 416] on link "Delete Tag" at bounding box center [725, 417] width 41 height 9
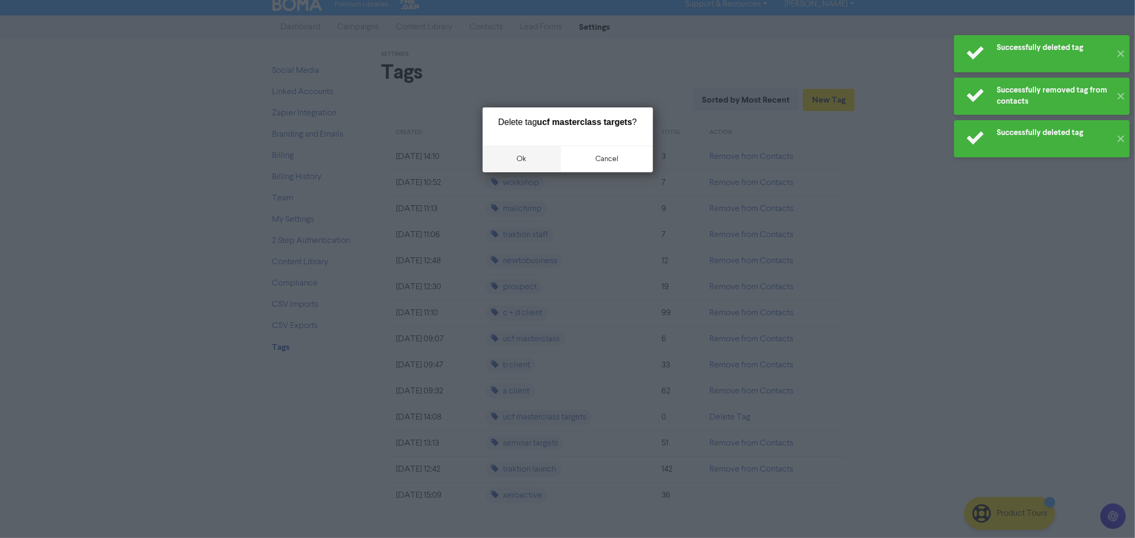
click at [520, 153] on button "ok" at bounding box center [521, 159] width 79 height 27
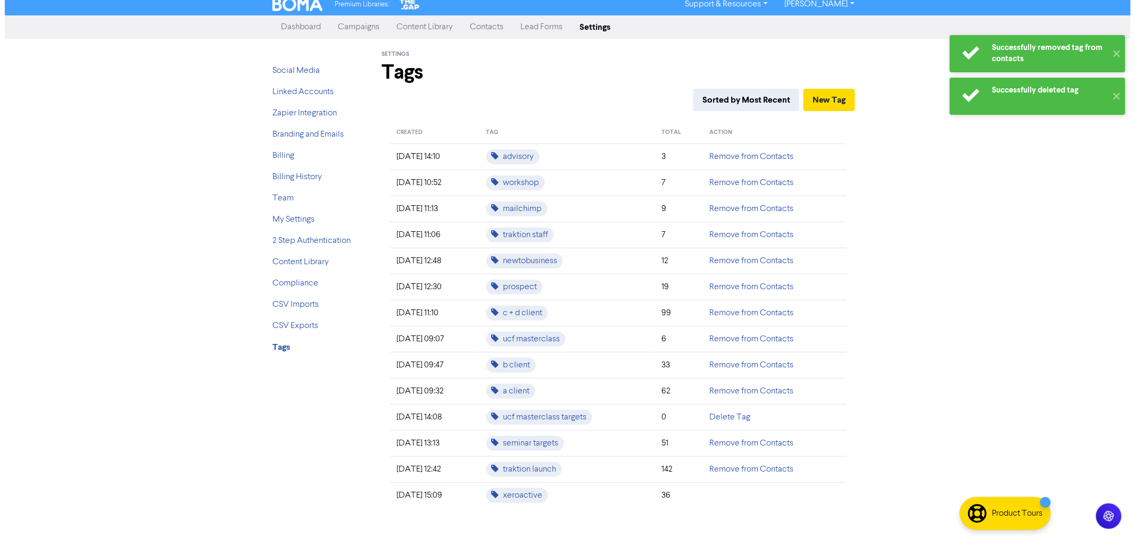
scroll to position [0, 0]
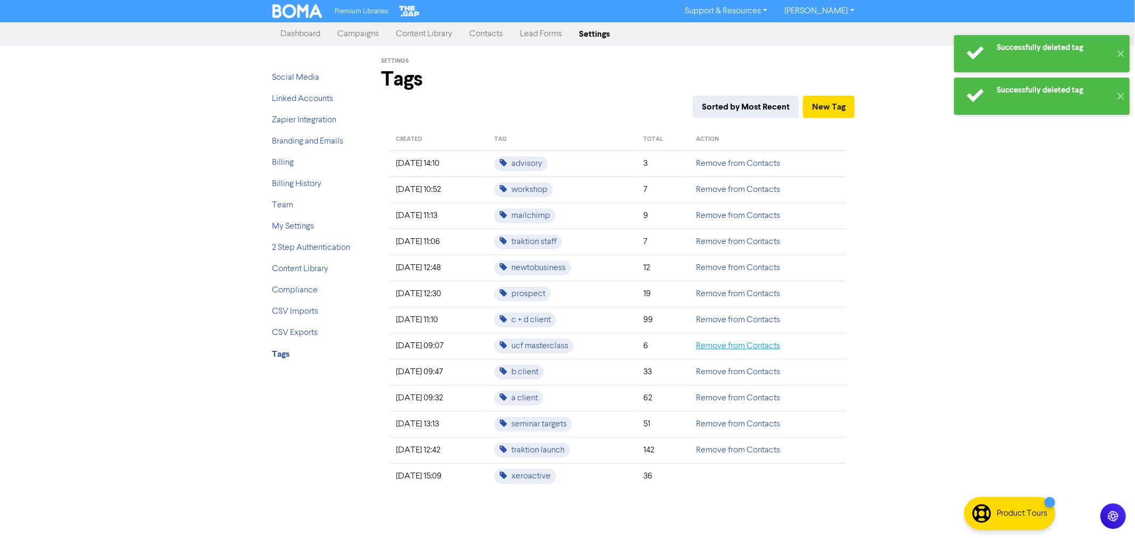
click at [716, 349] on link "Remove from Contacts" at bounding box center [738, 346] width 84 height 9
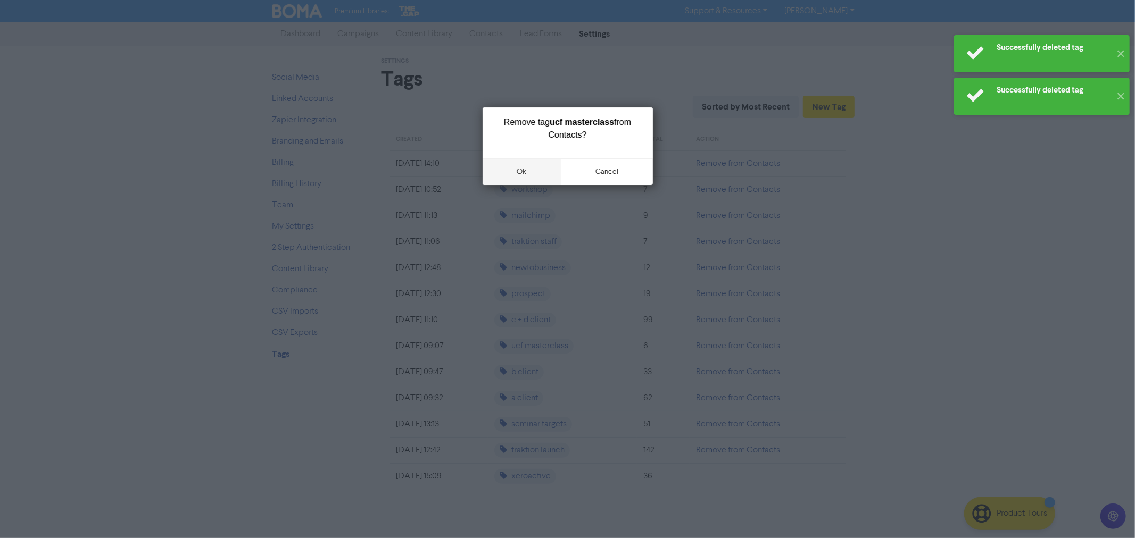
click at [523, 168] on button "ok" at bounding box center [521, 172] width 79 height 27
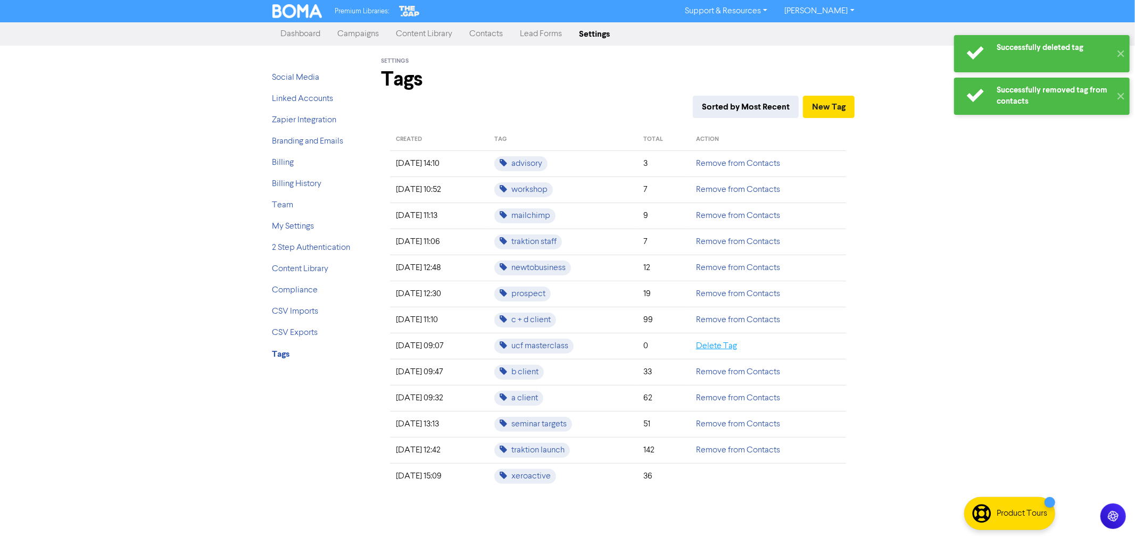
click at [724, 351] on link "Delete Tag" at bounding box center [716, 346] width 41 height 9
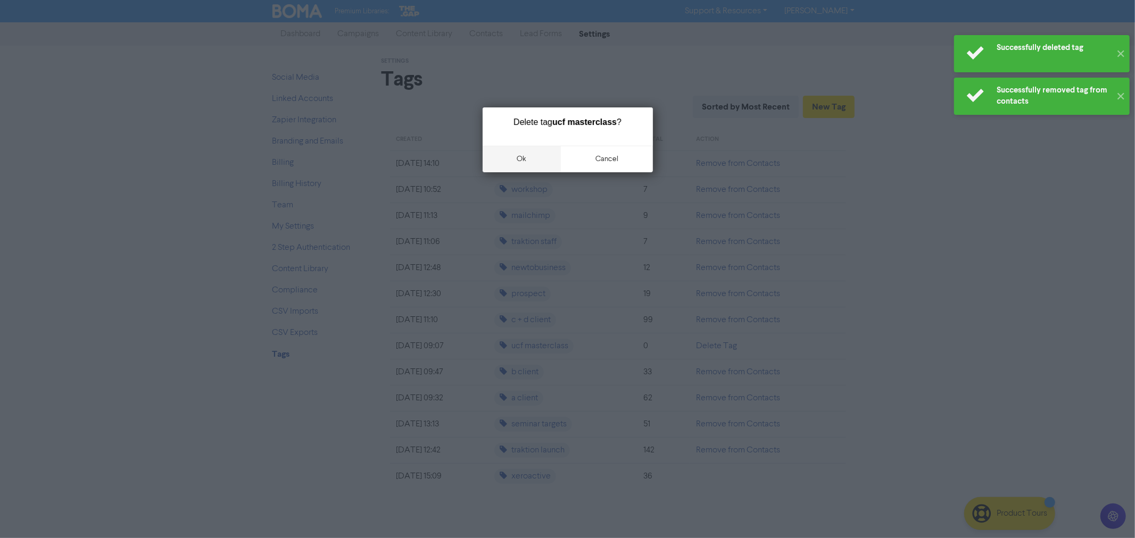
click at [527, 156] on button "ok" at bounding box center [521, 159] width 79 height 27
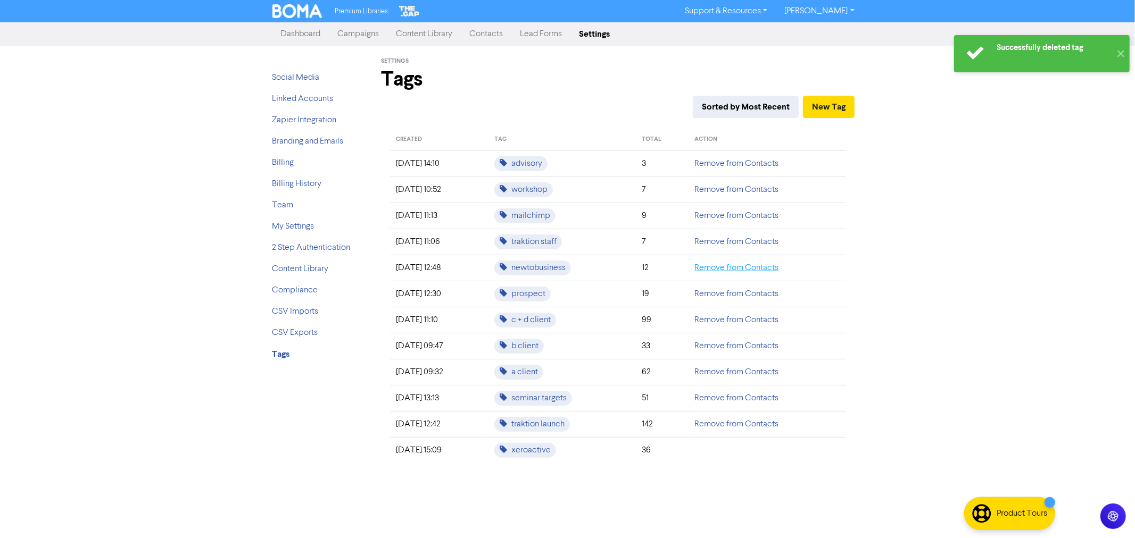
click at [729, 268] on link "Remove from Contacts" at bounding box center [737, 268] width 84 height 9
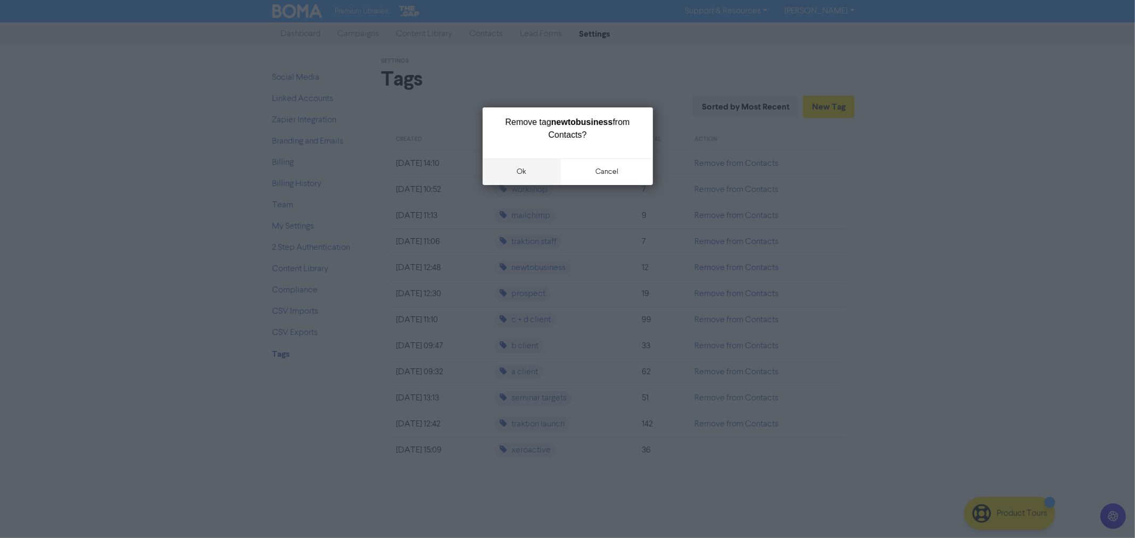
click at [514, 171] on button "ok" at bounding box center [521, 172] width 79 height 27
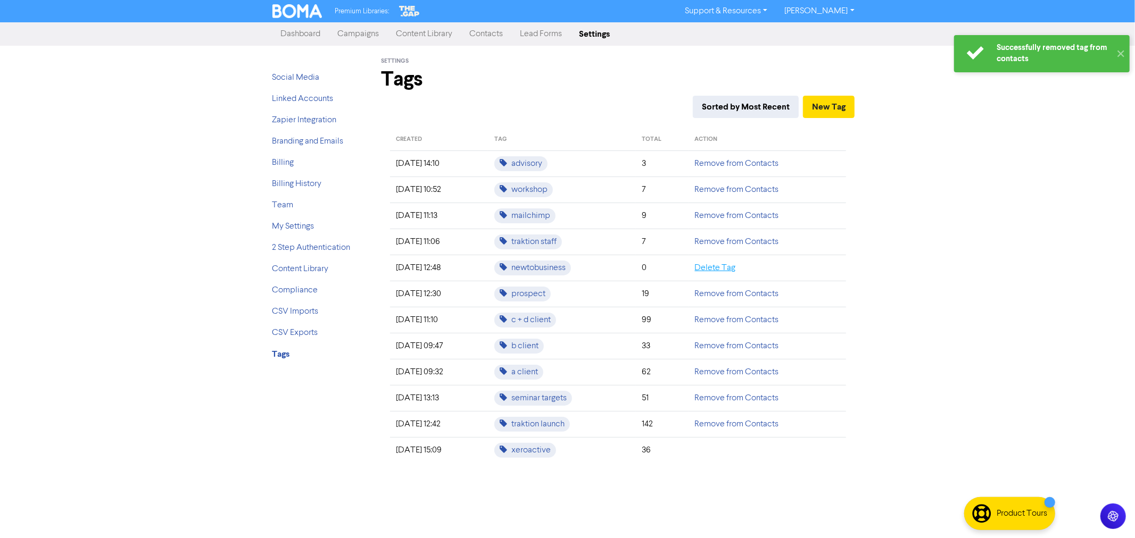
click at [728, 266] on link "Delete Tag" at bounding box center [715, 268] width 41 height 9
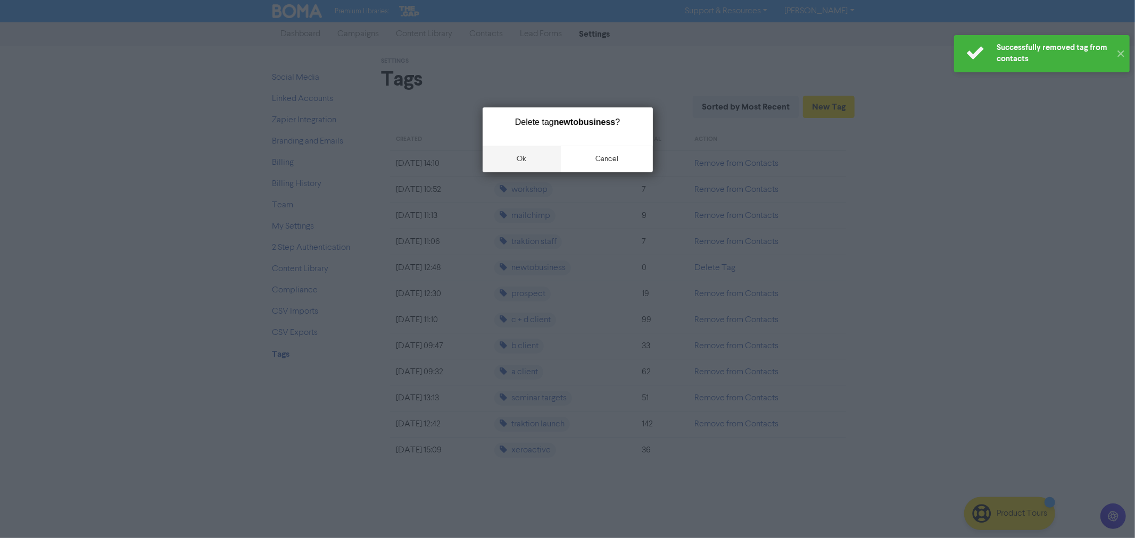
click at [527, 156] on button "ok" at bounding box center [521, 159] width 79 height 27
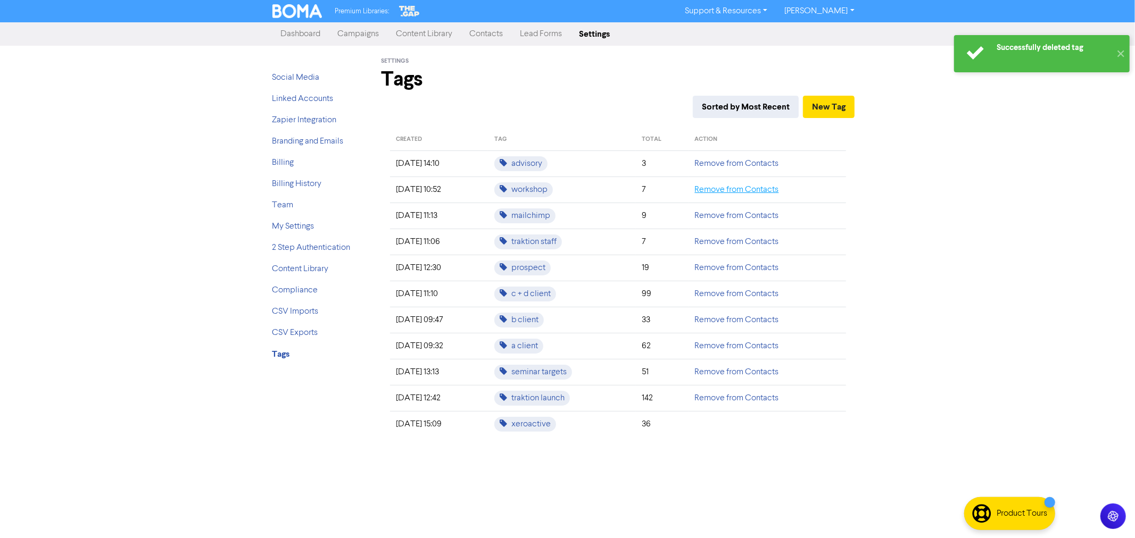
click at [737, 193] on link "Remove from Contacts" at bounding box center [737, 190] width 84 height 9
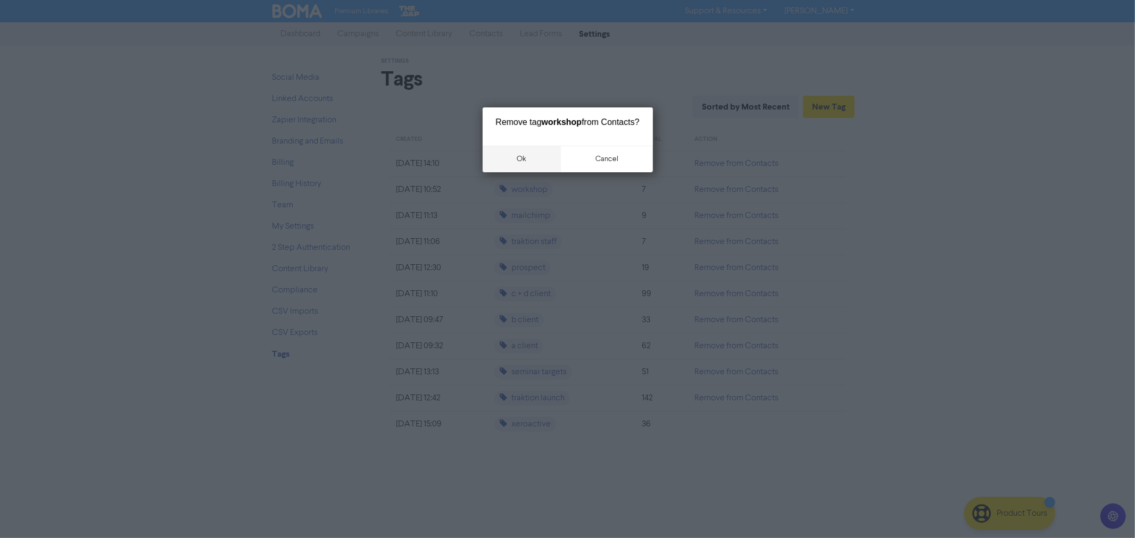
click at [522, 151] on button "ok" at bounding box center [521, 159] width 79 height 27
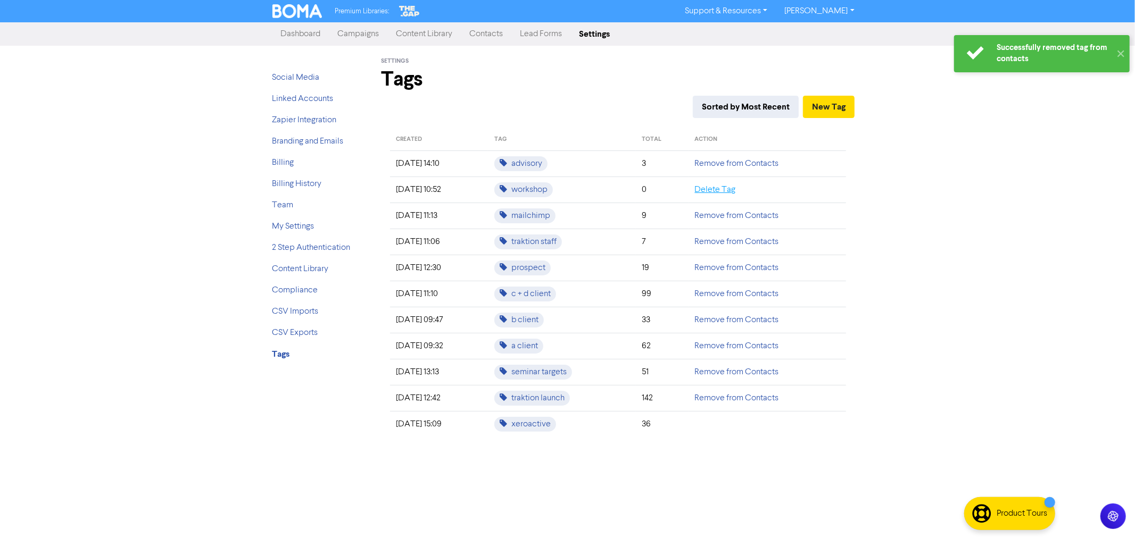
click at [716, 187] on link "Delete Tag" at bounding box center [715, 190] width 41 height 9
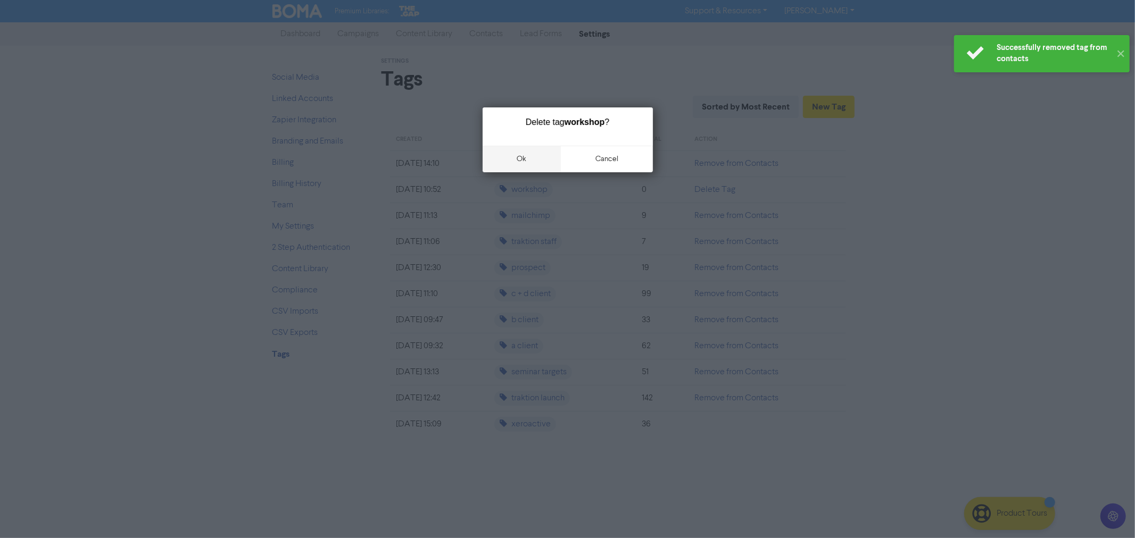
click at [519, 157] on button "ok" at bounding box center [521, 159] width 79 height 27
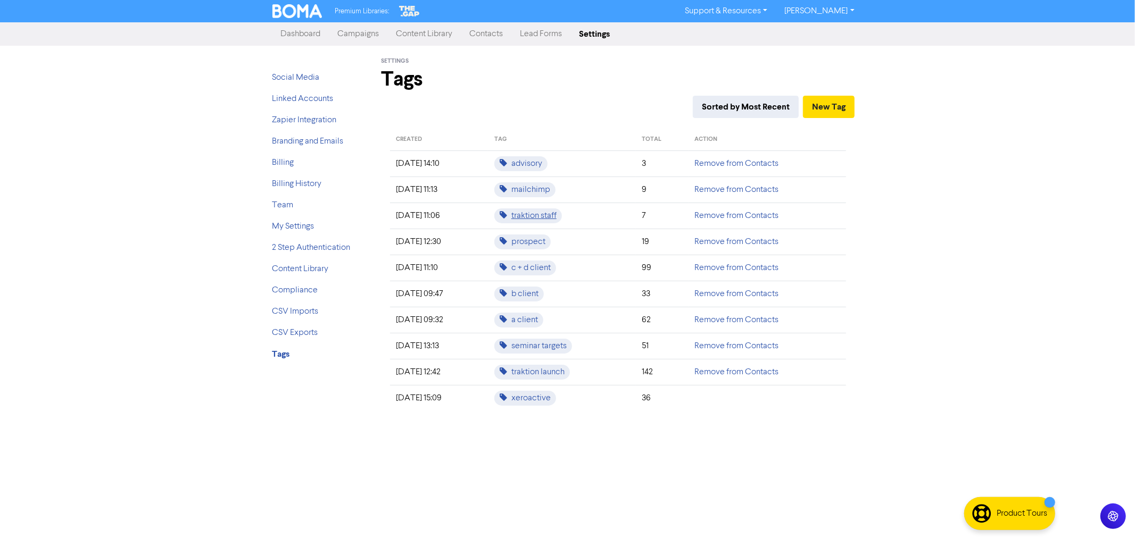
click at [547, 217] on span "traktion staff" at bounding box center [528, 216] width 68 height 15
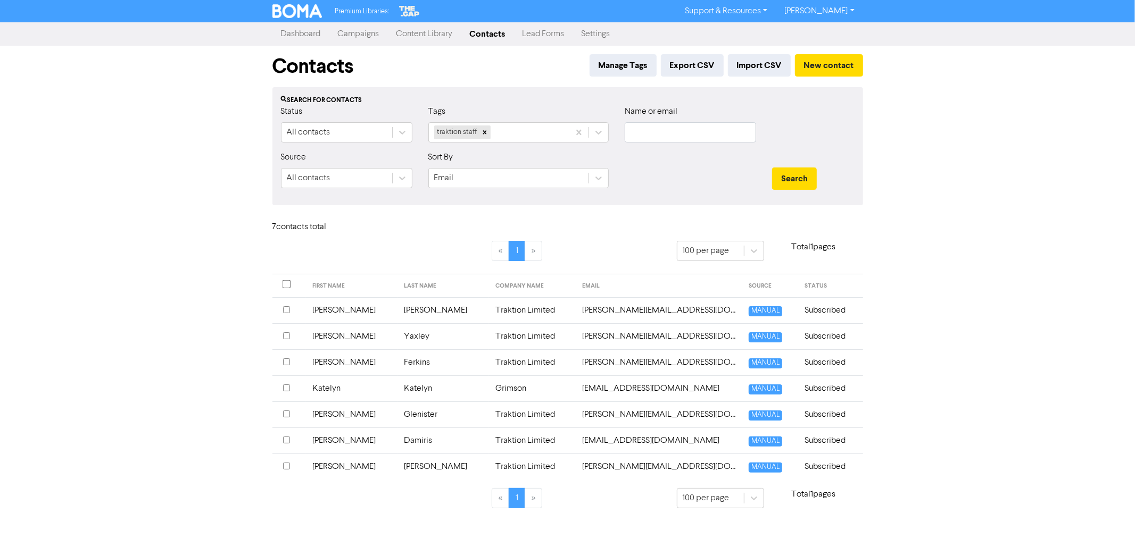
click at [328, 360] on td "[PERSON_NAME]" at bounding box center [351, 362] width 91 height 26
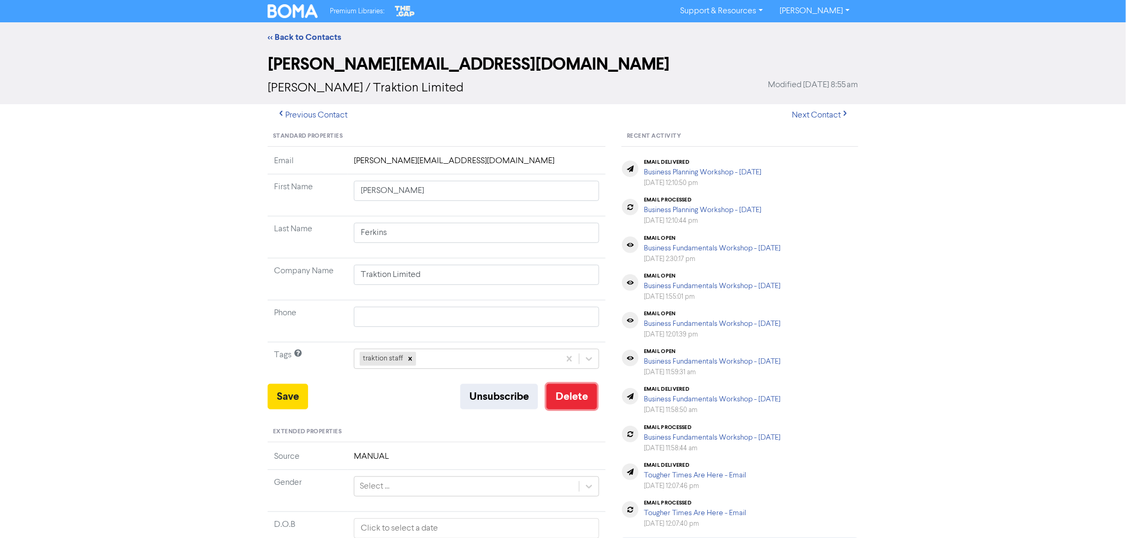
click at [586, 387] on button "Delete" at bounding box center [571, 397] width 51 height 26
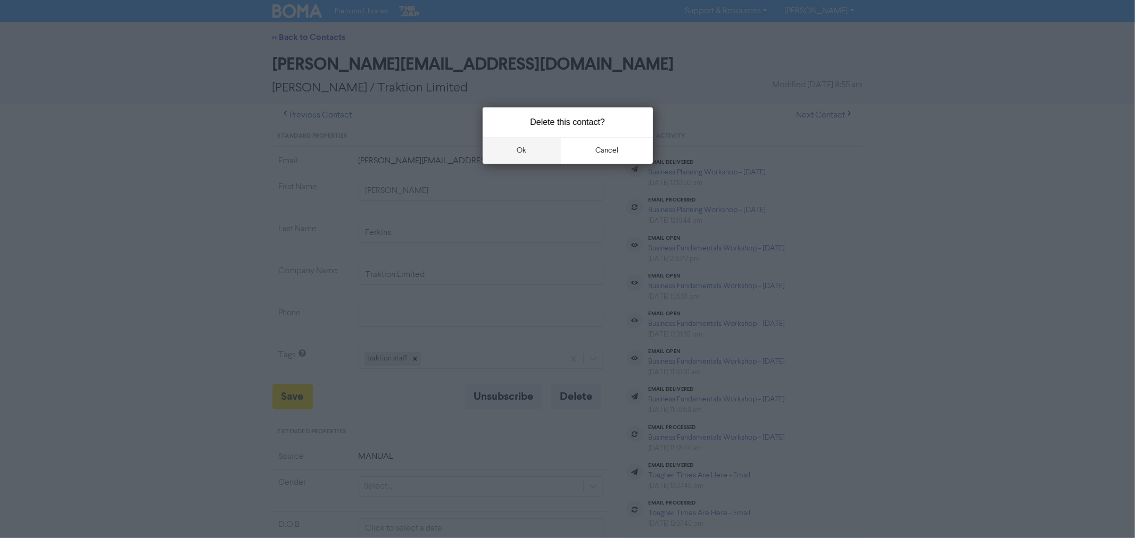
click at [517, 148] on button "ok" at bounding box center [521, 150] width 79 height 27
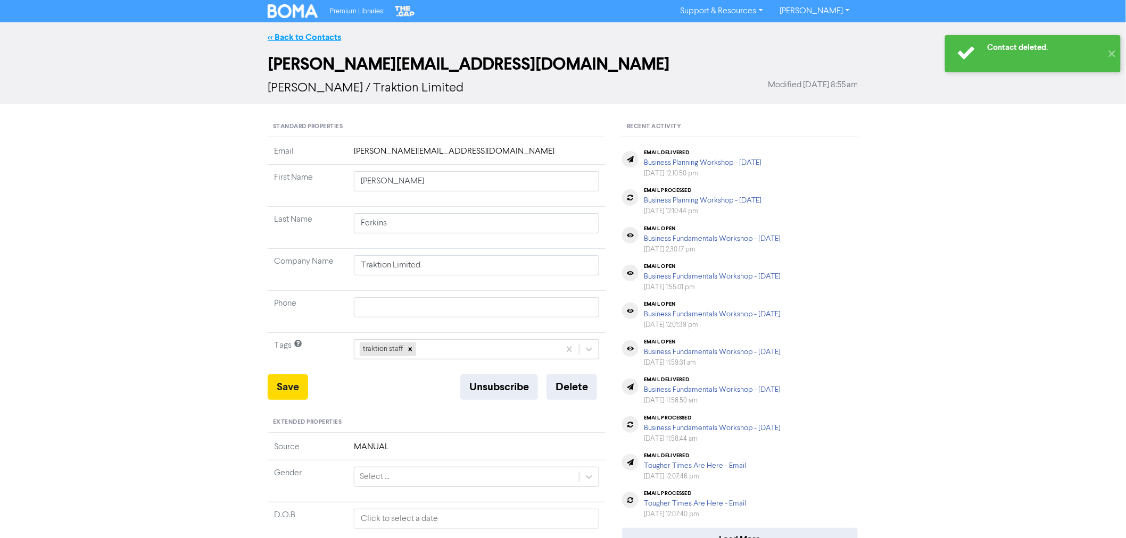
click at [291, 38] on link "<< Back to Contacts" at bounding box center [304, 37] width 73 height 11
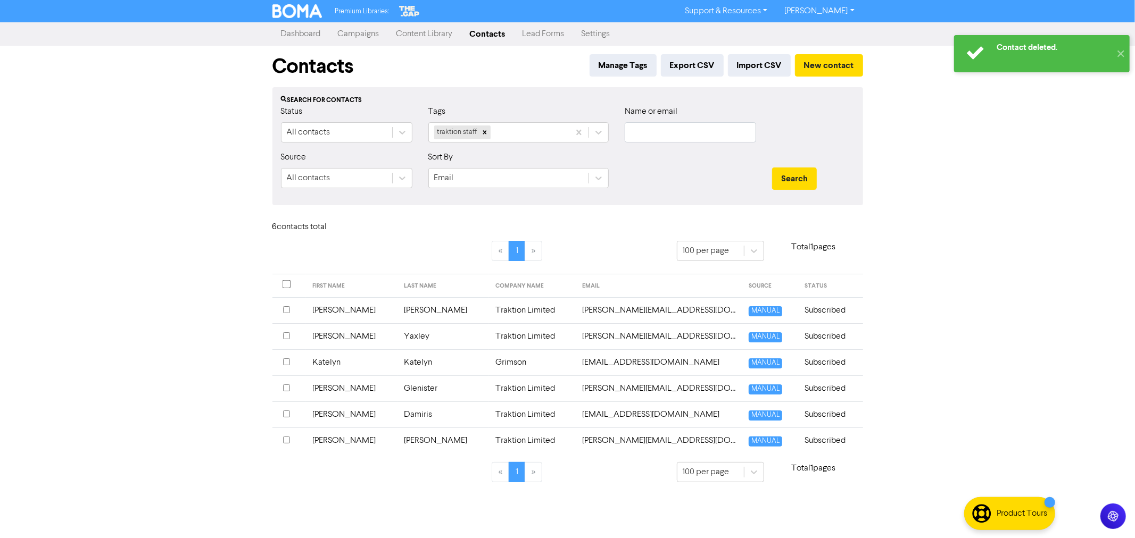
click at [338, 359] on td "Katelyn" at bounding box center [351, 362] width 91 height 26
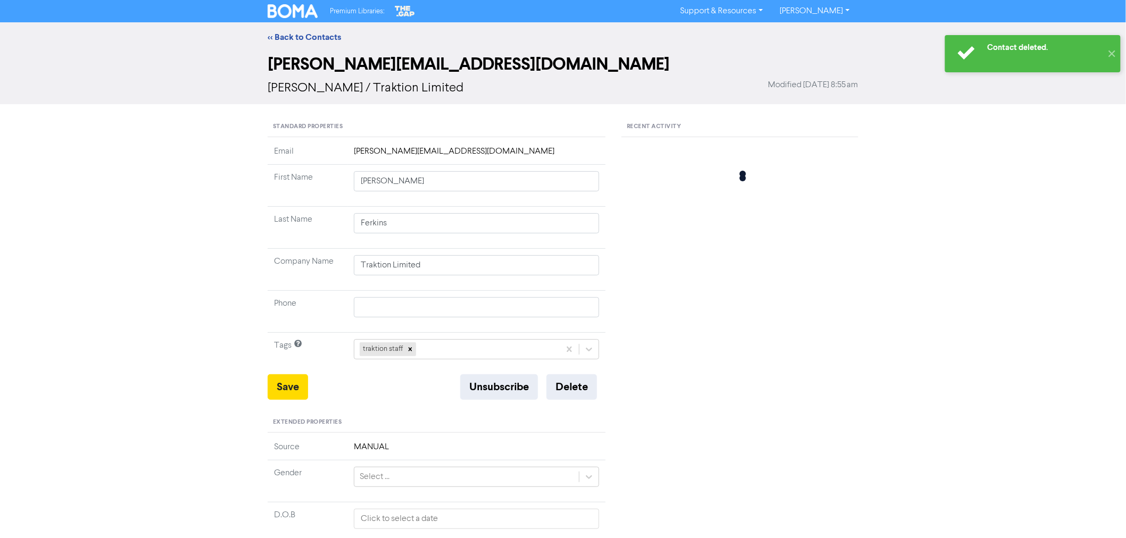
type input "Katelyn"
type input "Grimson"
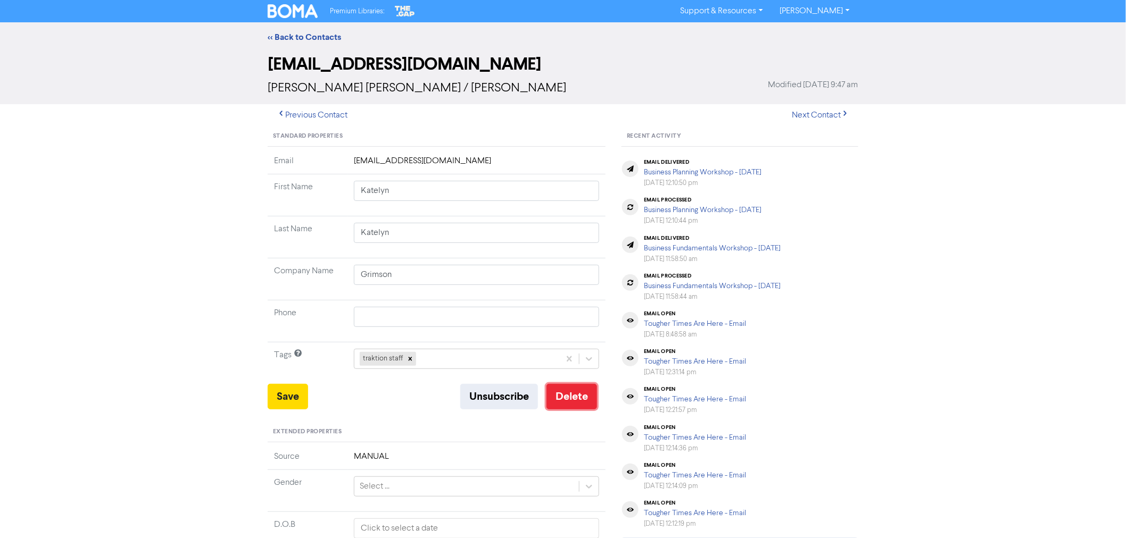
click at [579, 389] on button "Delete" at bounding box center [571, 397] width 51 height 26
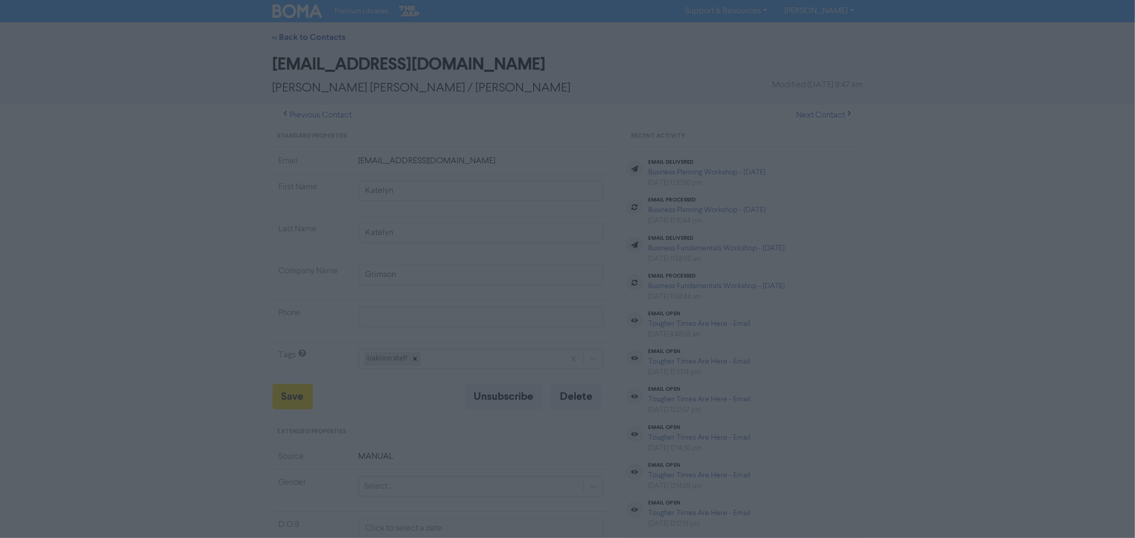
click at [519, 149] on button "ok" at bounding box center [521, 150] width 79 height 27
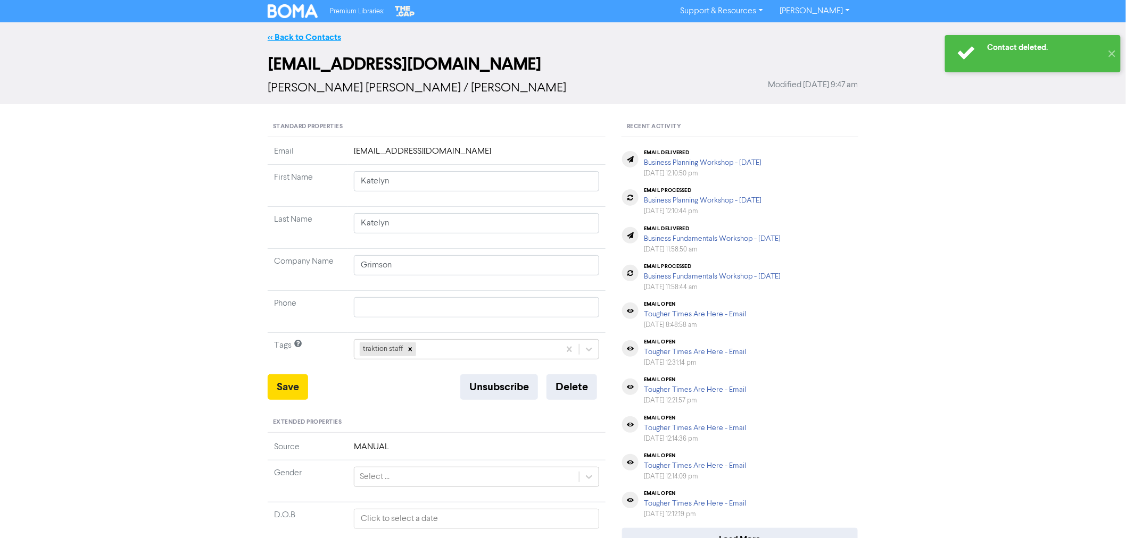
click at [305, 34] on link "<< Back to Contacts" at bounding box center [304, 37] width 73 height 11
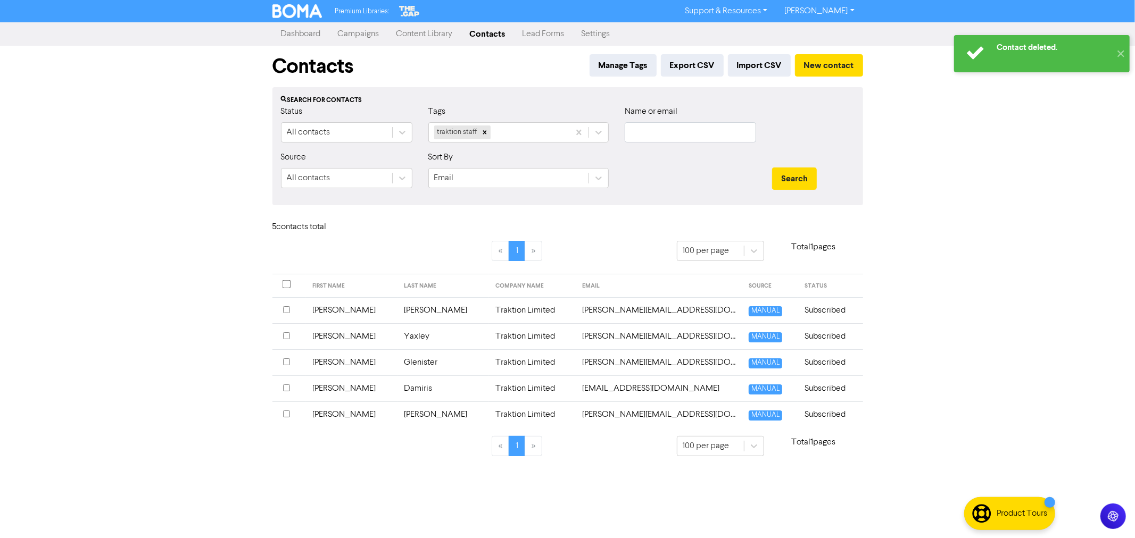
click at [316, 38] on link "Dashboard" at bounding box center [300, 33] width 57 height 21
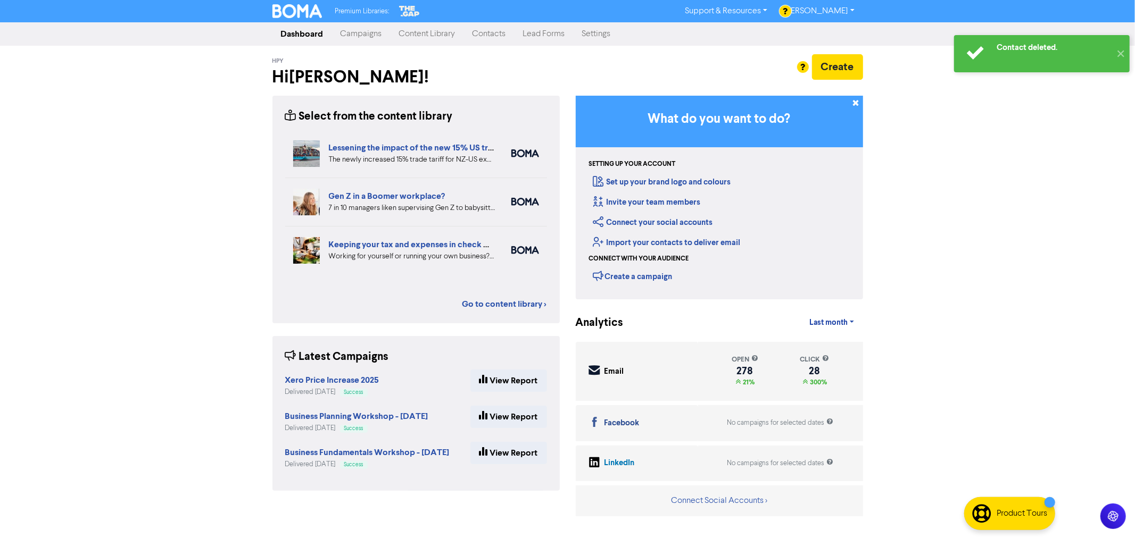
click at [359, 32] on link "Campaigns" at bounding box center [361, 33] width 59 height 21
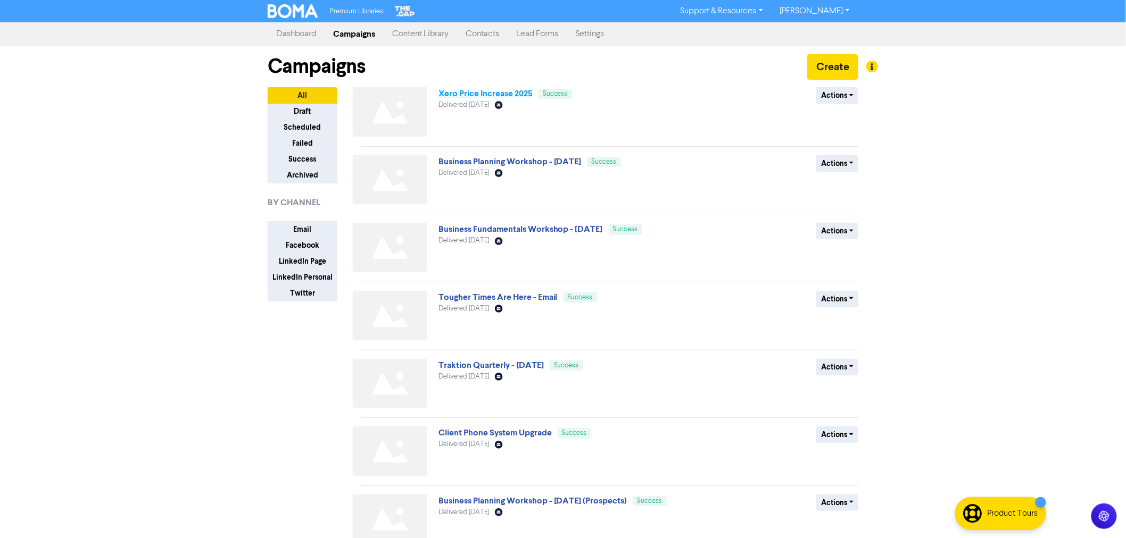
click at [488, 94] on link "Xero Price Increase 2025" at bounding box center [485, 93] width 94 height 11
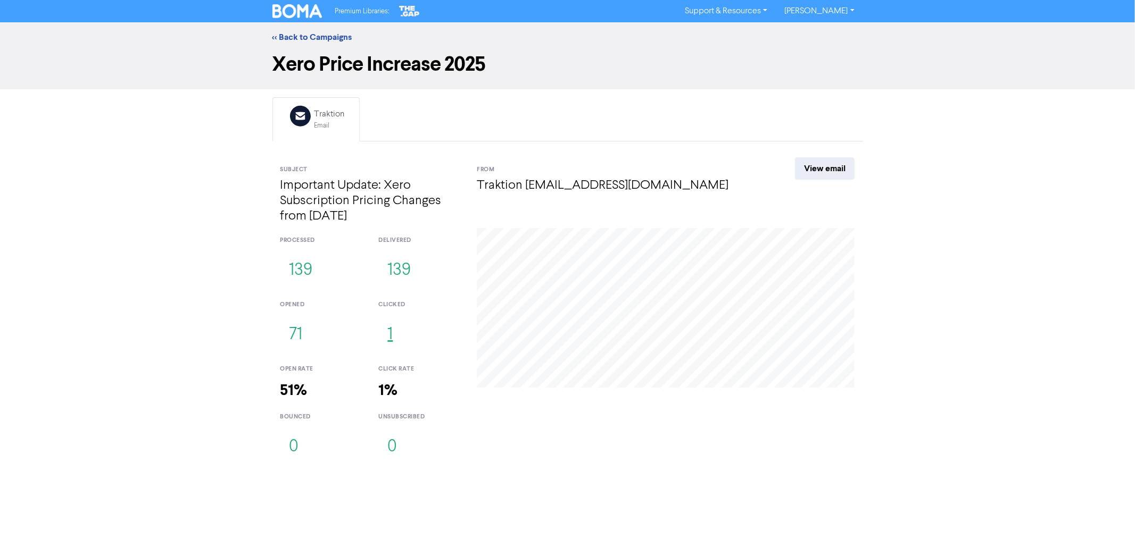
click at [391, 335] on button "1" at bounding box center [389, 335] width 23 height 35
